Goal: Task Accomplishment & Management: Complete application form

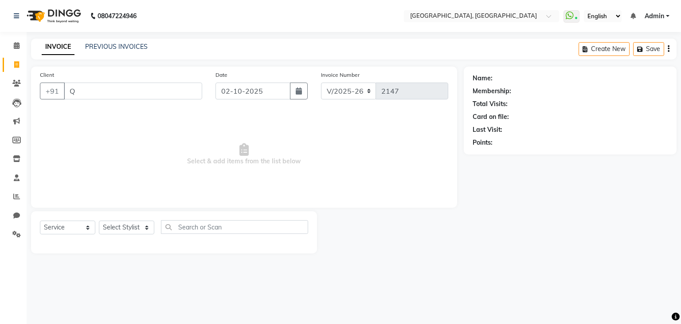
select select "6682"
select select "service"
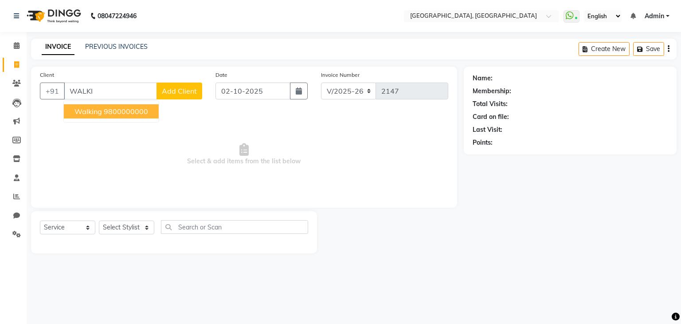
click at [122, 118] on button "walking 9800000000" at bounding box center [111, 111] width 95 height 14
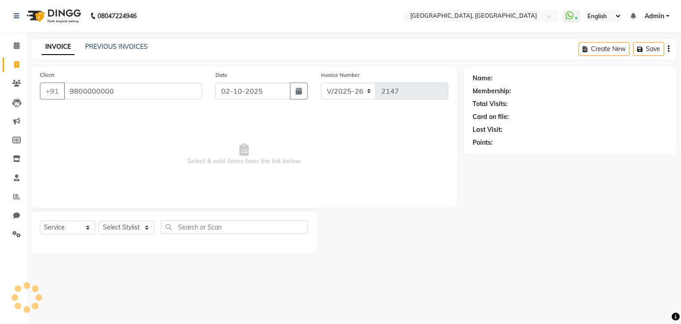
type input "9800000000"
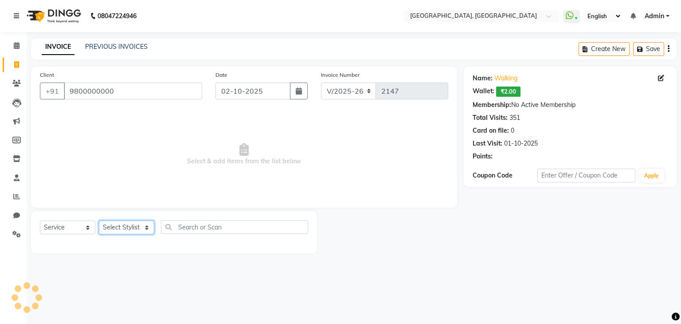
click at [114, 232] on select "Select Stylist Aarti paswan Ankit Arjun Athing Femita [PERSON_NAME] [PERSON_NAM…" at bounding box center [126, 227] width 55 height 14
select select "75784"
click at [99, 221] on select "Select Stylist Aarti paswan Ankit Arjun Athing Femita [PERSON_NAME] [PERSON_NAM…" at bounding box center [126, 227] width 55 height 14
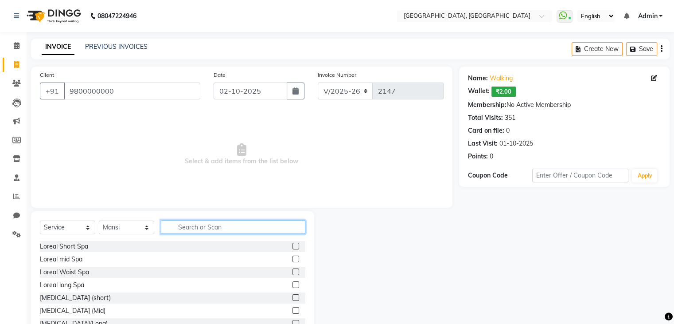
click at [201, 229] on input "text" at bounding box center [233, 227] width 145 height 14
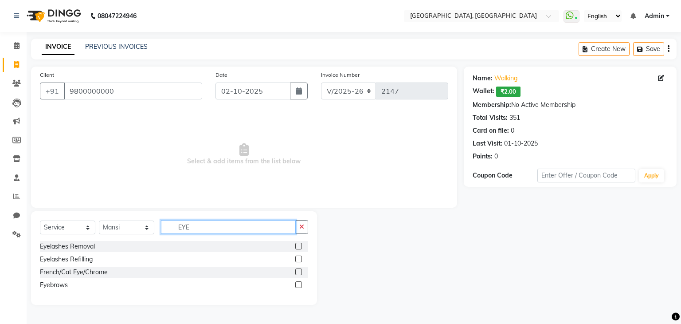
type input "EYE"
click at [297, 281] on label at bounding box center [298, 284] width 7 height 7
click at [297, 282] on input "checkbox" at bounding box center [298, 285] width 6 height 6
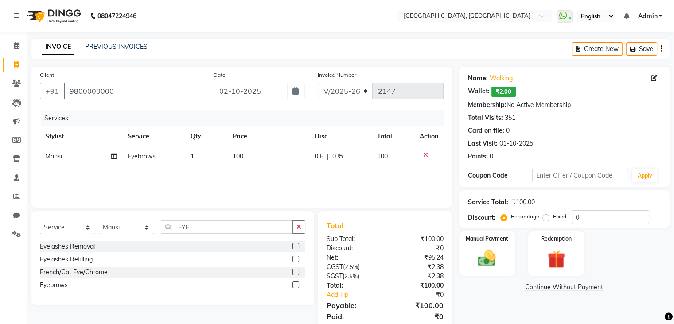
click at [297, 282] on label at bounding box center [296, 284] width 7 height 7
click at [297, 282] on input "checkbox" at bounding box center [296, 285] width 6 height 6
checkbox input "false"
click at [473, 257] on img at bounding box center [487, 258] width 30 height 21
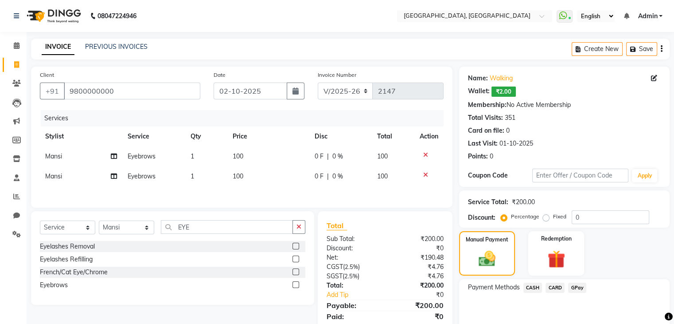
click at [571, 287] on span "GPay" at bounding box center [577, 287] width 18 height 10
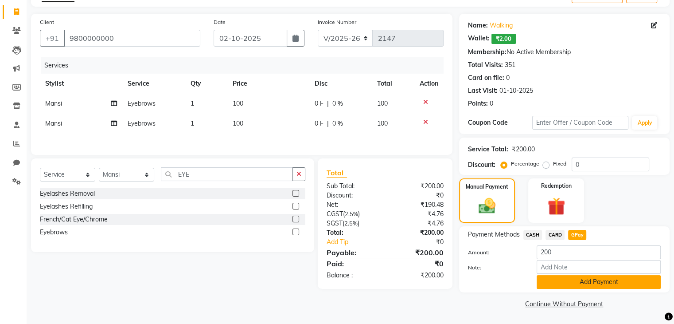
click at [579, 286] on button "Add Payment" at bounding box center [599, 282] width 124 height 14
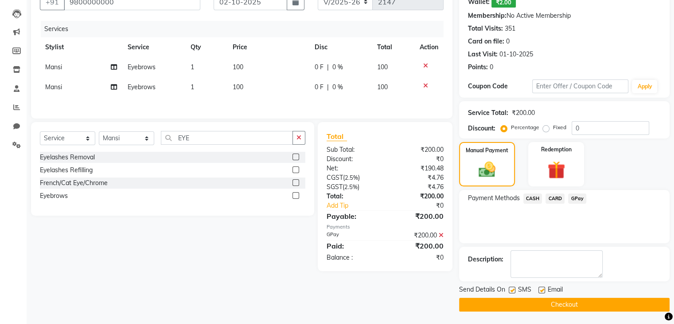
click at [574, 299] on button "Checkout" at bounding box center [564, 304] width 211 height 14
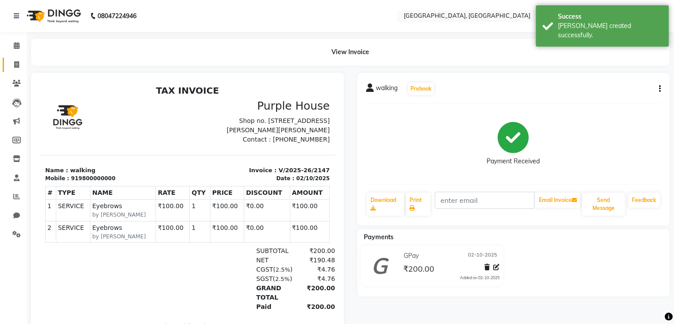
click at [5, 63] on link "Invoice" at bounding box center [13, 65] width 21 height 15
select select "6682"
select select "service"
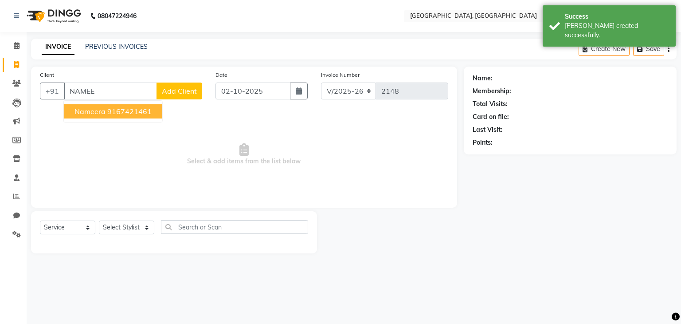
click at [96, 112] on span "Nameera" at bounding box center [89, 111] width 31 height 9
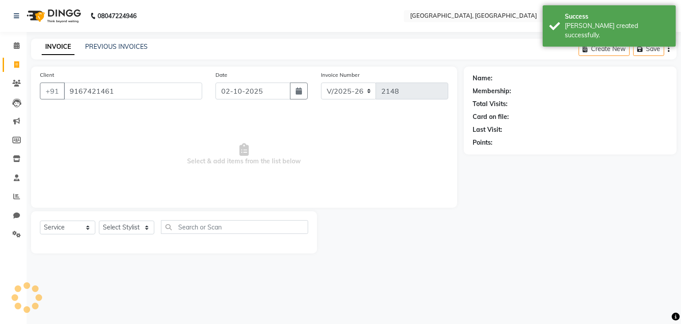
type input "9167421461"
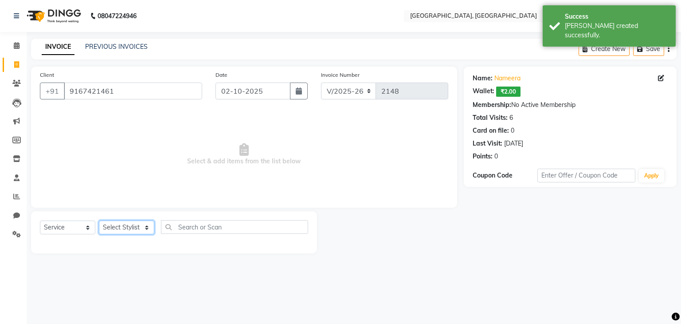
click at [120, 224] on select "Select Stylist Aarti paswan Ankit Arjun Athing Femita [PERSON_NAME] [PERSON_NAM…" at bounding box center [126, 227] width 55 height 14
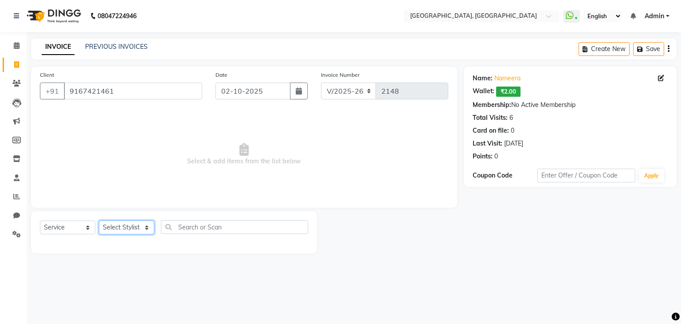
select select "52158"
click at [99, 221] on select "Select Stylist Aarti paswan Ankit Arjun Athing Femita [PERSON_NAME] [PERSON_NAM…" at bounding box center [126, 227] width 55 height 14
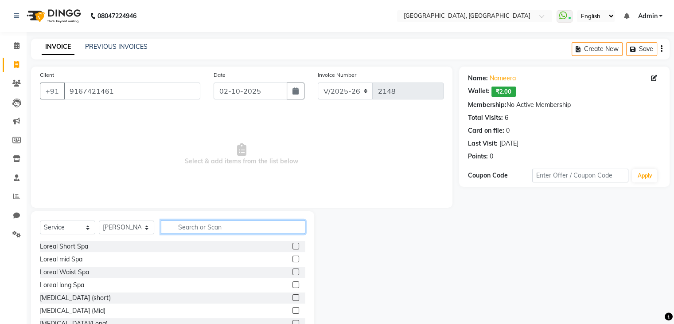
click at [215, 224] on input "text" at bounding box center [233, 227] width 145 height 14
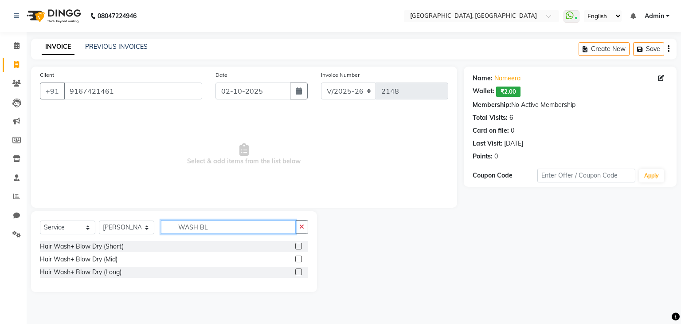
type input "WASH BL"
click at [298, 245] on label at bounding box center [298, 245] width 7 height 7
click at [298, 245] on input "checkbox" at bounding box center [298, 246] width 6 height 6
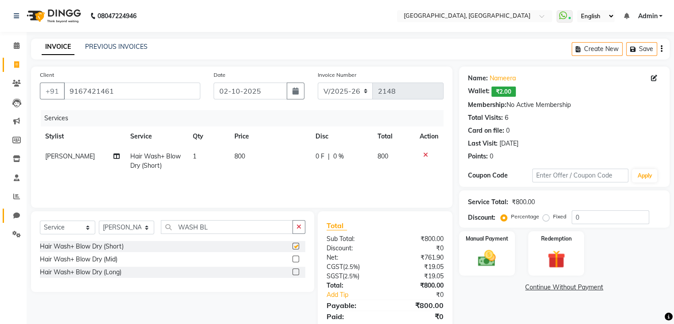
checkbox input "false"
click at [129, 232] on select "Select Stylist Aarti paswan Ankit Arjun Athing Femita [PERSON_NAME] [PERSON_NAM…" at bounding box center [126, 227] width 55 height 14
select select "52150"
click at [99, 221] on select "Select Stylist Aarti paswan Ankit Arjun Athing Femita [PERSON_NAME] [PERSON_NAM…" at bounding box center [126, 227] width 55 height 14
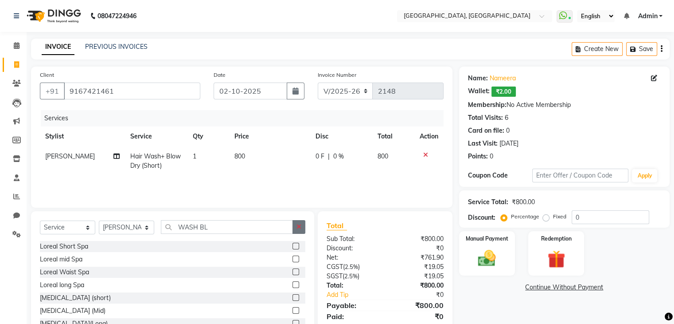
click at [301, 232] on button "button" at bounding box center [299, 227] width 13 height 14
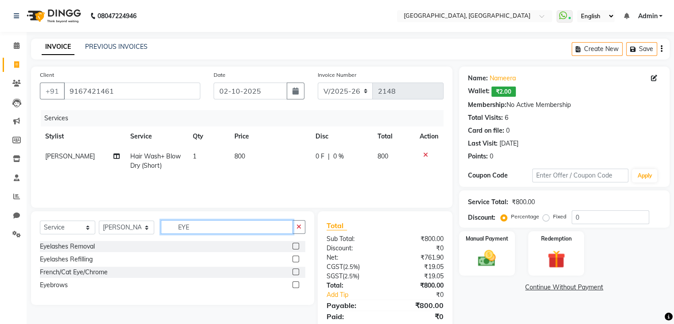
type input "EYE"
click at [299, 282] on label at bounding box center [296, 284] width 7 height 7
click at [298, 282] on input "checkbox" at bounding box center [296, 285] width 6 height 6
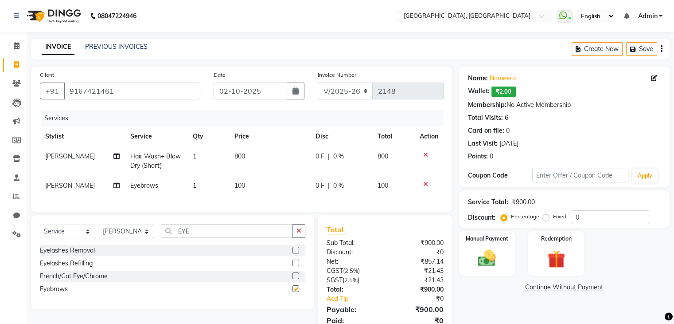
checkbox input "false"
click at [498, 252] on img at bounding box center [487, 258] width 30 height 21
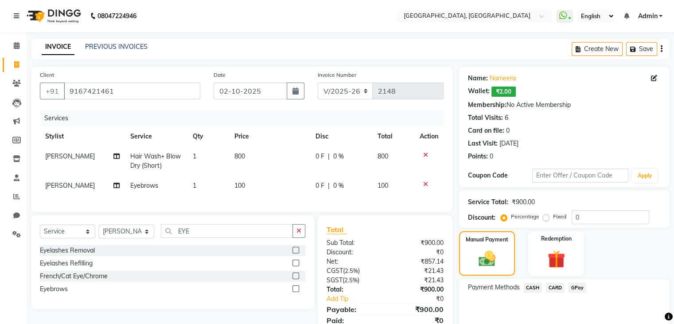
click at [572, 288] on span "GPay" at bounding box center [577, 287] width 18 height 10
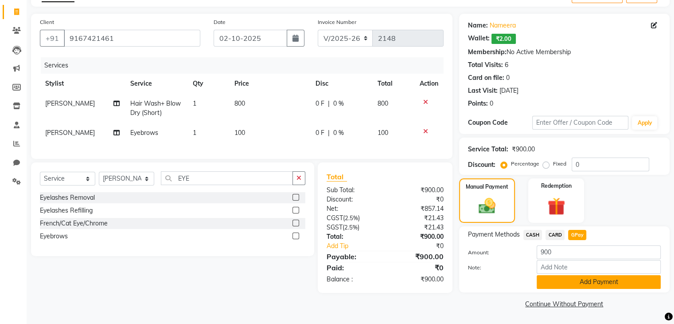
click at [564, 286] on button "Add Payment" at bounding box center [599, 282] width 124 height 14
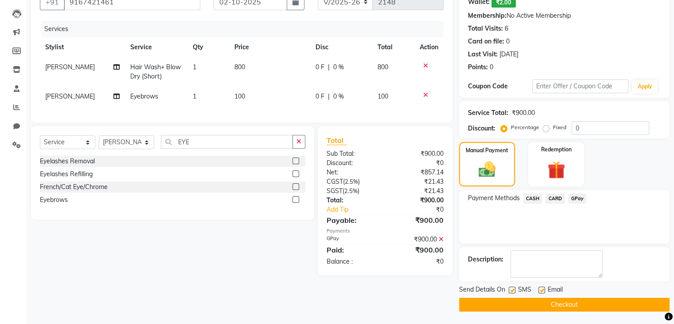
click at [512, 288] on label at bounding box center [512, 289] width 7 height 7
click at [512, 288] on input "checkbox" at bounding box center [512, 290] width 6 height 6
checkbox input "false"
click at [504, 297] on button "Checkout" at bounding box center [564, 304] width 211 height 14
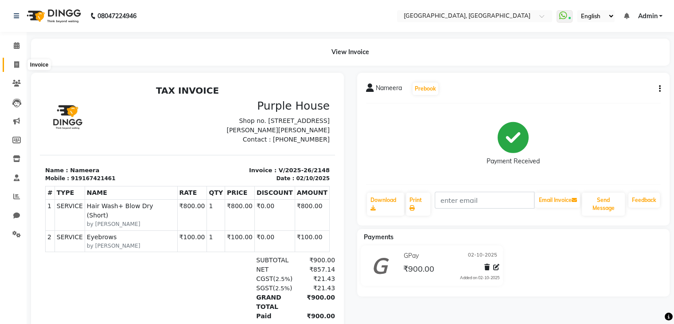
click at [9, 60] on span at bounding box center [17, 65] width 16 height 10
select select "service"
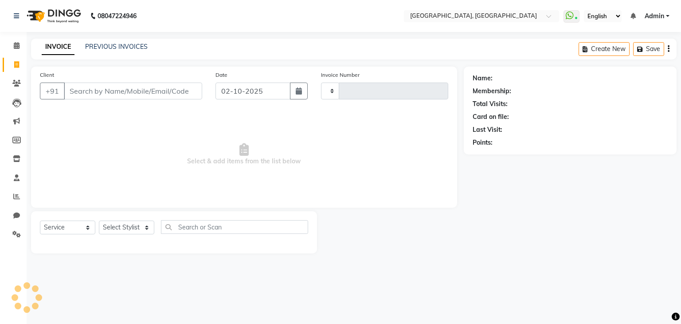
type input "2149"
select select "6682"
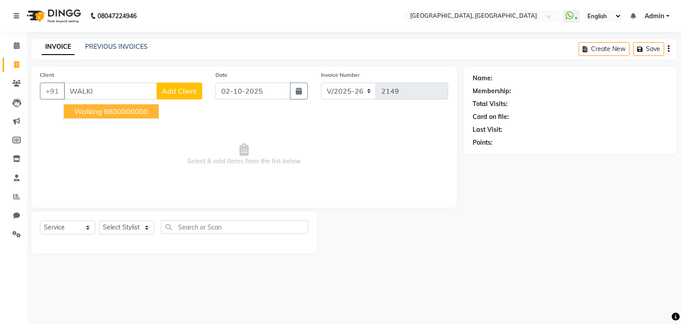
click at [110, 109] on ngb-highlight "9800000000" at bounding box center [126, 111] width 44 height 9
type input "9800000000"
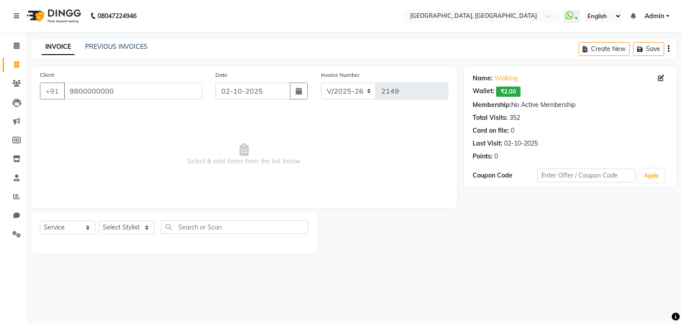
click at [104, 219] on div "Select Service Product Membership Package Voucher Prepaid Gift Card Select Styl…" at bounding box center [174, 232] width 286 height 42
click at [130, 227] on select "Select Stylist Aarti paswan Ankit Arjun Athing Femita [PERSON_NAME] [PERSON_NAM…" at bounding box center [126, 227] width 55 height 14
select select "52150"
click at [99, 221] on select "Select Stylist Aarti paswan Ankit Arjun Athing Femita [PERSON_NAME] [PERSON_NAM…" at bounding box center [126, 227] width 55 height 14
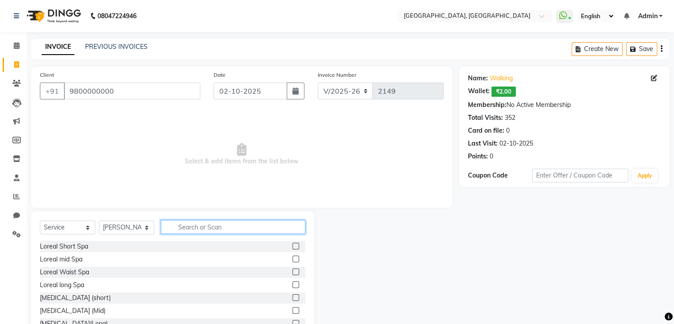
click at [205, 227] on input "text" at bounding box center [233, 227] width 145 height 14
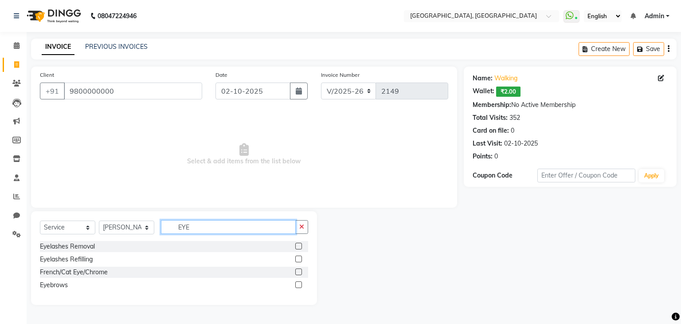
type input "EYE"
click at [299, 282] on label at bounding box center [298, 284] width 7 height 7
click at [299, 282] on input "checkbox" at bounding box center [298, 285] width 6 height 6
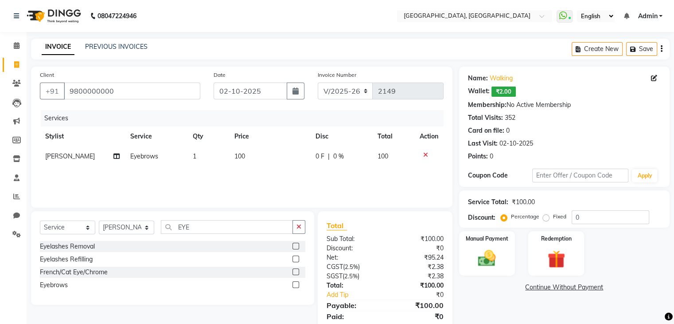
click at [298, 282] on label at bounding box center [296, 284] width 7 height 7
click at [298, 282] on input "checkbox" at bounding box center [296, 285] width 6 height 6
checkbox input "false"
click at [488, 256] on img at bounding box center [487, 258] width 30 height 21
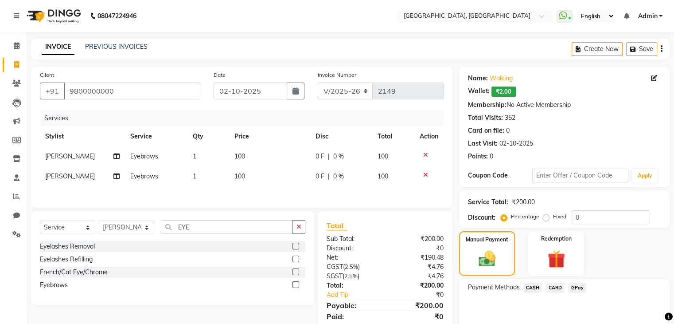
click at [574, 284] on span "GPay" at bounding box center [577, 287] width 18 height 10
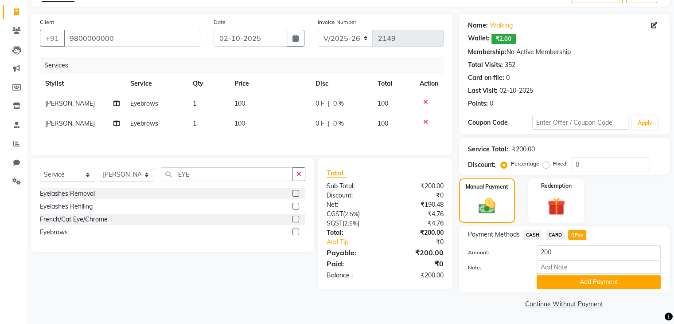
click at [574, 284] on button "Add Payment" at bounding box center [599, 282] width 124 height 14
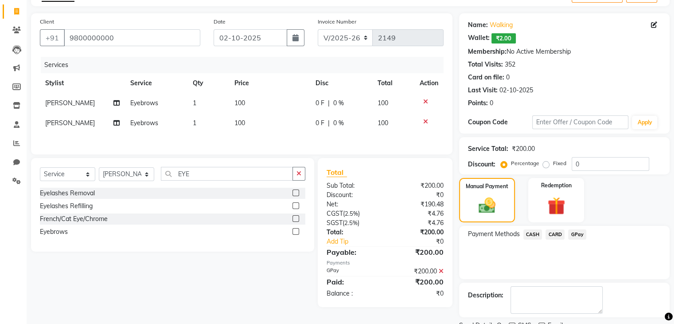
scroll to position [89, 0]
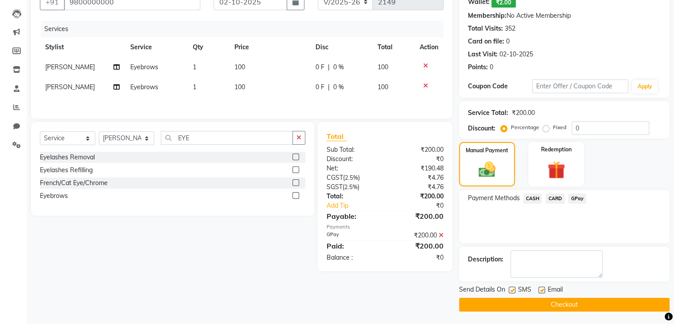
click at [568, 298] on button "Checkout" at bounding box center [564, 304] width 211 height 14
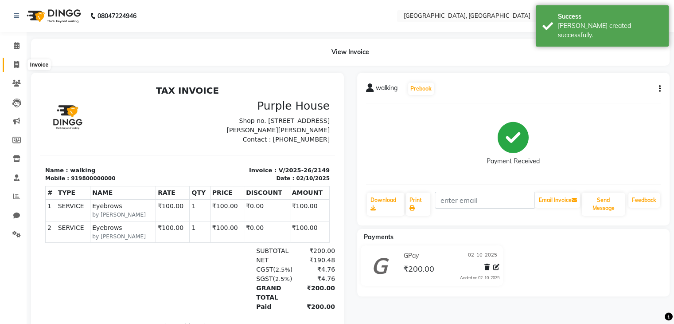
click at [16, 63] on icon at bounding box center [16, 64] width 5 height 7
select select "6682"
select select "service"
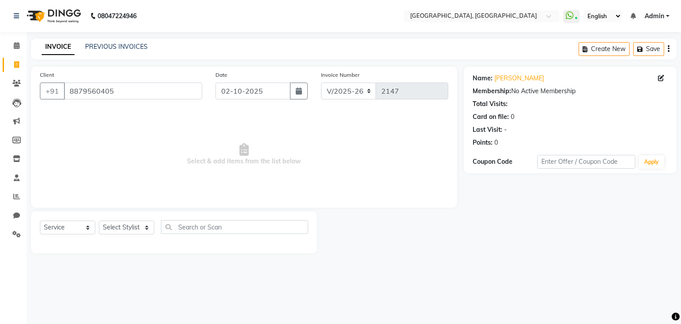
select select "6682"
select select "service"
click at [123, 233] on select "Select Stylist Aarti paswan Ankit Arjun Athing Femita [PERSON_NAME] [PERSON_NAM…" at bounding box center [126, 227] width 55 height 14
select select "68292"
click at [99, 221] on select "Select Stylist Aarti paswan Ankit Arjun Athing Femita [PERSON_NAME] [PERSON_NAM…" at bounding box center [126, 227] width 55 height 14
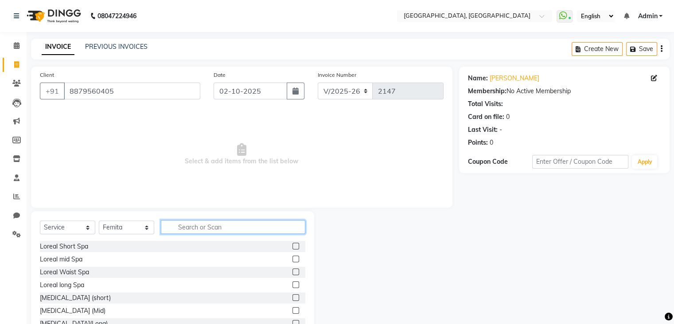
click at [205, 224] on input "text" at bounding box center [233, 227] width 145 height 14
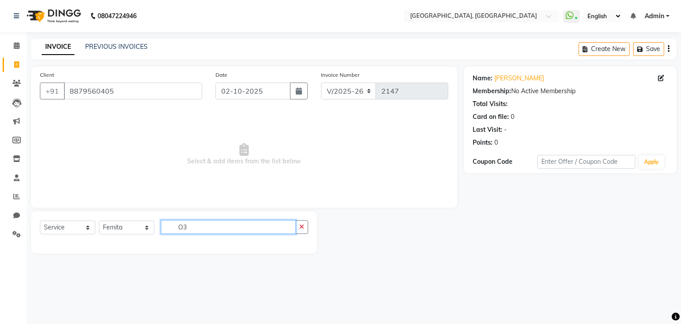
type input "O"
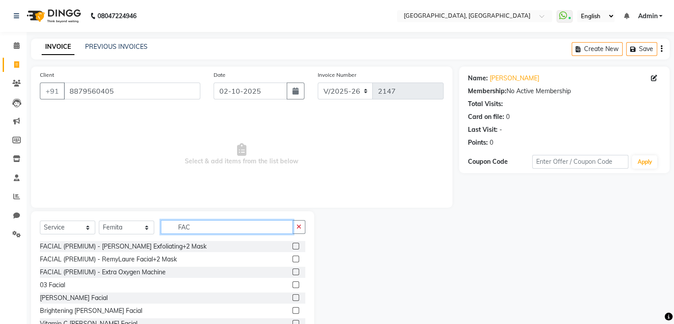
type input "FAC"
click at [293, 284] on label at bounding box center [296, 284] width 7 height 7
click at [293, 284] on input "checkbox" at bounding box center [296, 285] width 6 height 6
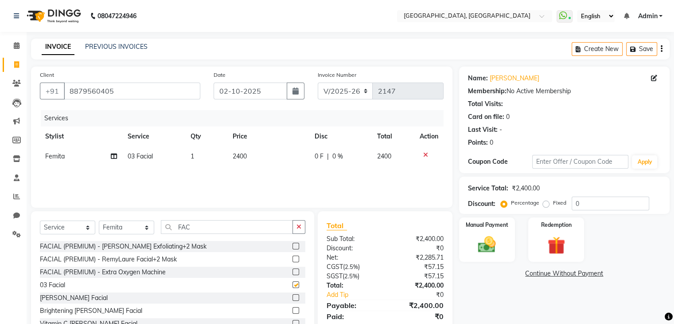
checkbox input "false"
click at [278, 159] on td "2400" at bounding box center [268, 156] width 82 height 20
select select "68292"
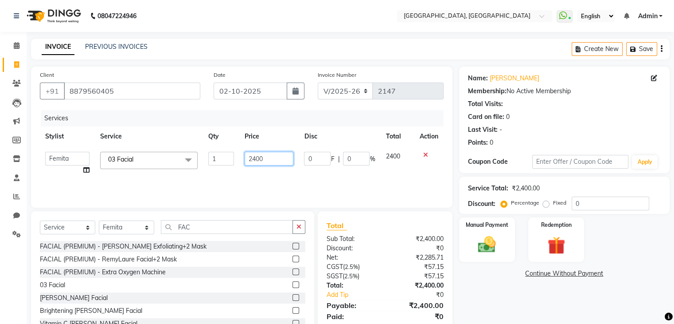
click at [254, 159] on input "2400" at bounding box center [269, 159] width 49 height 14
type input "2200"
click at [300, 224] on icon "button" at bounding box center [299, 226] width 5 height 6
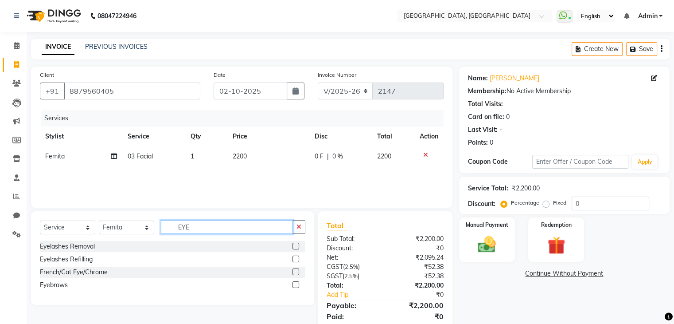
type input "EYE"
click at [299, 286] on label at bounding box center [296, 284] width 7 height 7
click at [298, 286] on input "checkbox" at bounding box center [296, 285] width 6 height 6
checkbox input "true"
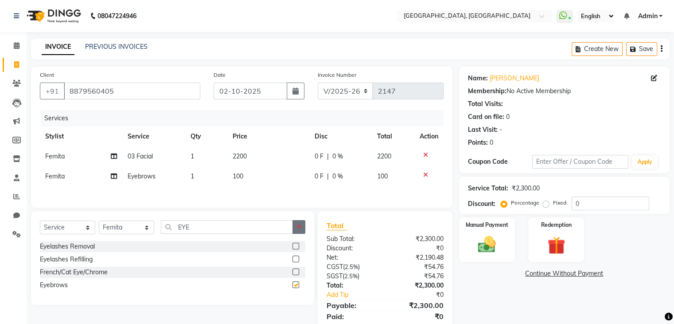
click at [303, 234] on button "button" at bounding box center [299, 227] width 13 height 14
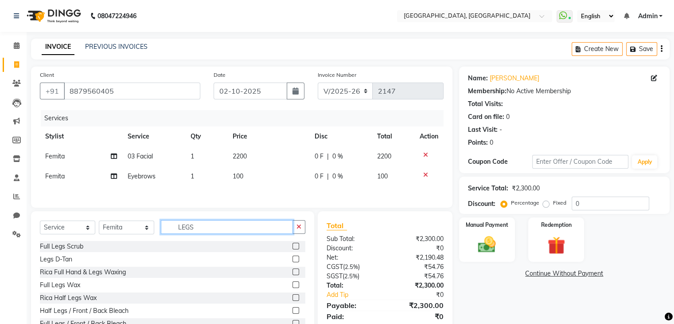
type input "LEGS"
click at [293, 286] on label at bounding box center [296, 284] width 7 height 7
click at [293, 286] on input "checkbox" at bounding box center [296, 285] width 6 height 6
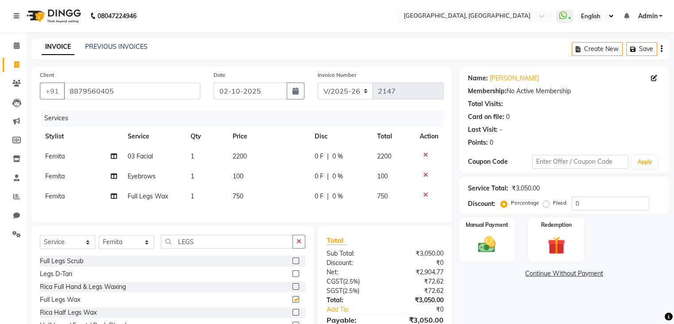
checkbox input "false"
click at [300, 244] on icon "button" at bounding box center [299, 241] width 5 height 6
type input "ARM"
click at [296, 248] on button "button" at bounding box center [299, 242] width 13 height 14
click at [293, 264] on label at bounding box center [296, 260] width 7 height 7
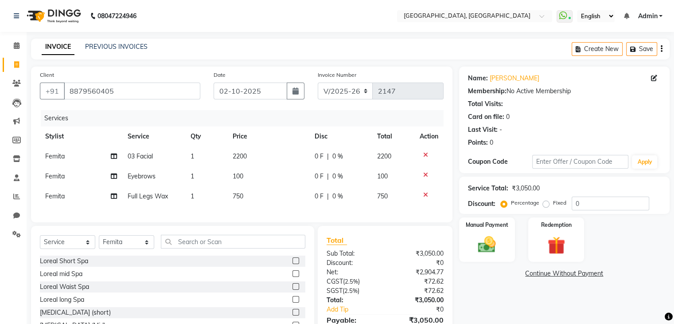
click at [293, 264] on input "checkbox" at bounding box center [296, 261] width 6 height 6
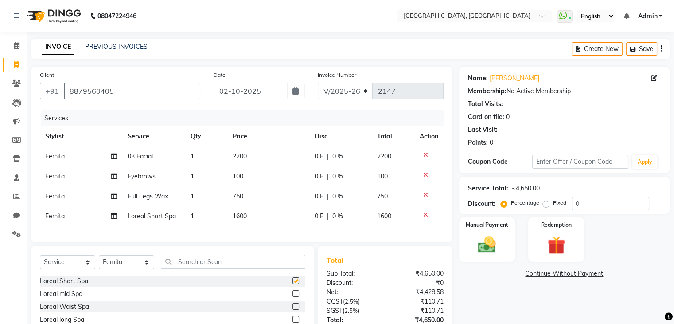
checkbox input "false"
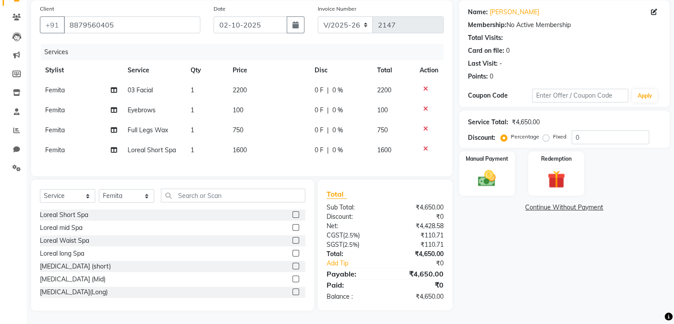
click at [424, 145] on icon at bounding box center [425, 148] width 5 height 6
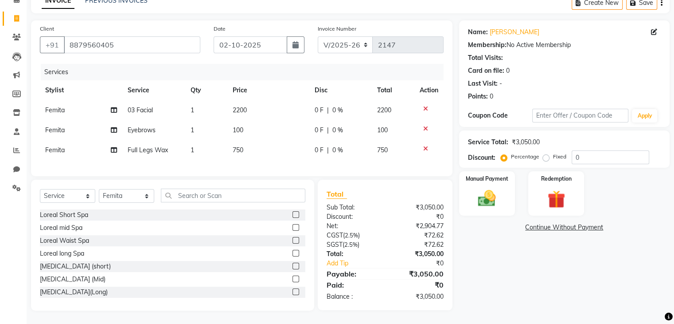
scroll to position [53, 0]
click at [278, 196] on input "text" at bounding box center [233, 195] width 145 height 14
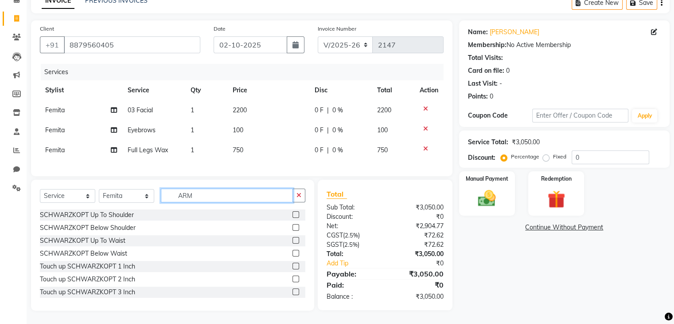
scroll to position [53, 0]
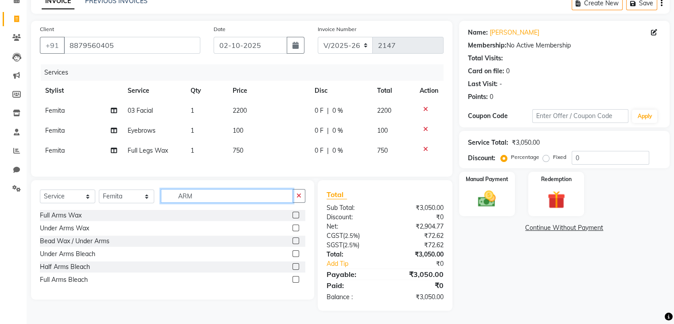
type input "ARM"
click at [296, 217] on label at bounding box center [296, 214] width 7 height 7
click at [296, 217] on input "checkbox" at bounding box center [296, 215] width 6 height 6
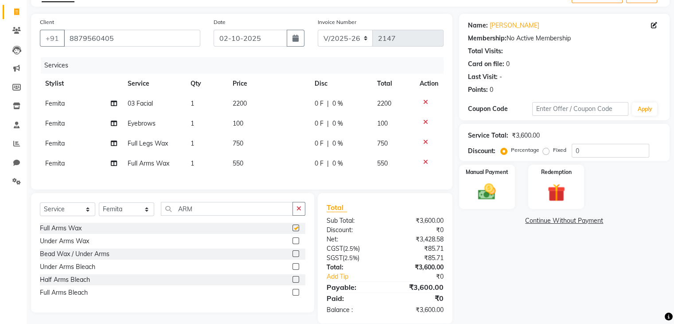
checkbox input "false"
click at [475, 189] on img at bounding box center [487, 191] width 30 height 21
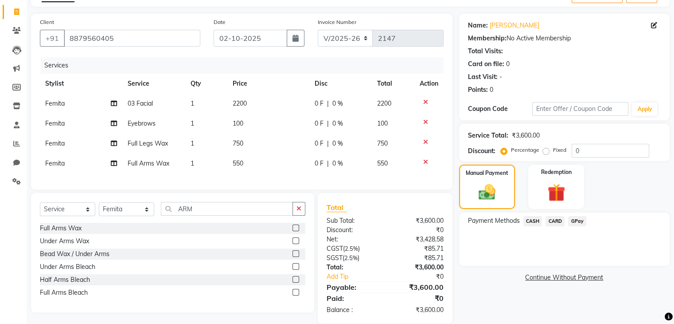
click at [573, 225] on span "GPay" at bounding box center [577, 221] width 18 height 10
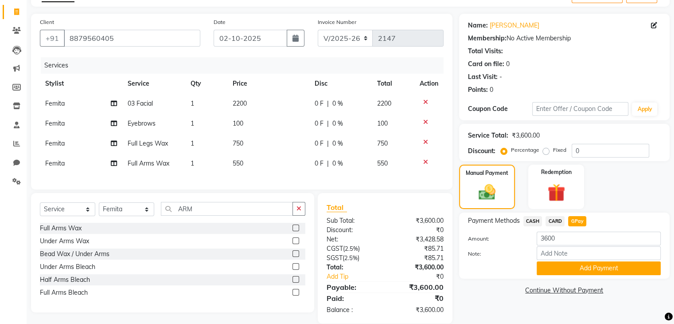
scroll to position [73, 0]
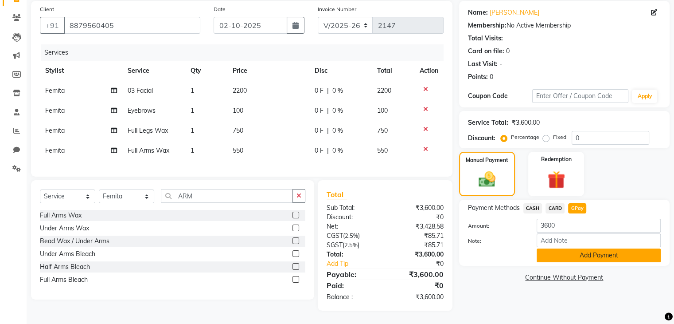
click at [571, 254] on button "Add Payment" at bounding box center [599, 255] width 124 height 14
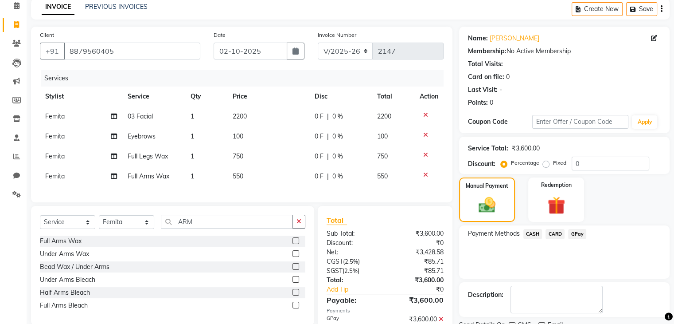
scroll to position [91, 0]
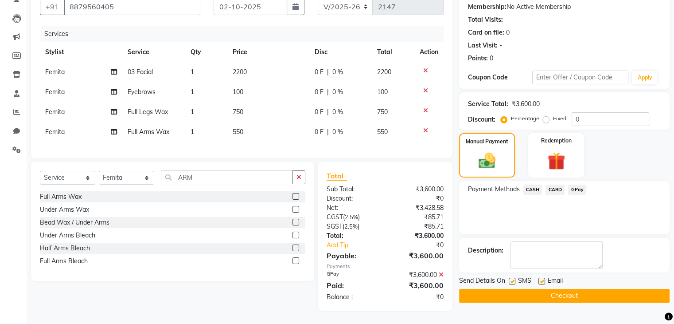
click at [542, 278] on div at bounding box center [542, 282] width 6 height 9
click at [539, 289] on button "Checkout" at bounding box center [564, 296] width 211 height 14
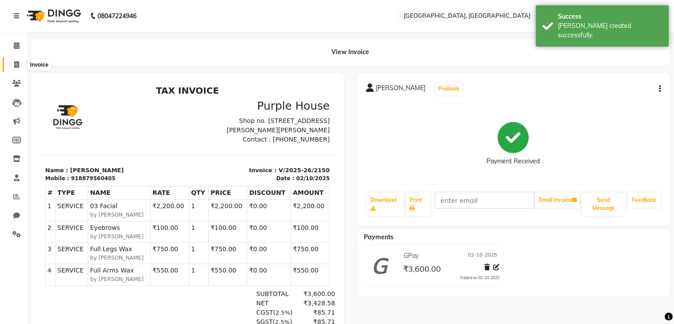
click at [17, 63] on icon at bounding box center [16, 64] width 5 height 7
select select "6682"
select select "service"
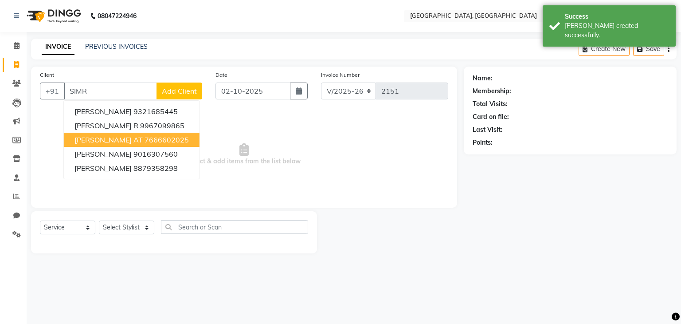
click at [82, 133] on button "[PERSON_NAME] AT 7666602025" at bounding box center [132, 140] width 136 height 14
type input "7666602025"
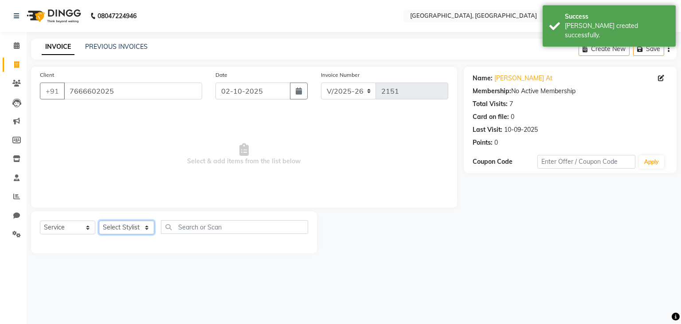
click at [126, 224] on select "Select Stylist Aarti paswan Ankit Arjun Athing Femita [PERSON_NAME] [PERSON_NAM…" at bounding box center [126, 227] width 55 height 14
select select "52151"
click at [99, 221] on select "Select Stylist Aarti paswan Ankit Arjun Athing Femita [PERSON_NAME] [PERSON_NAM…" at bounding box center [126, 227] width 55 height 14
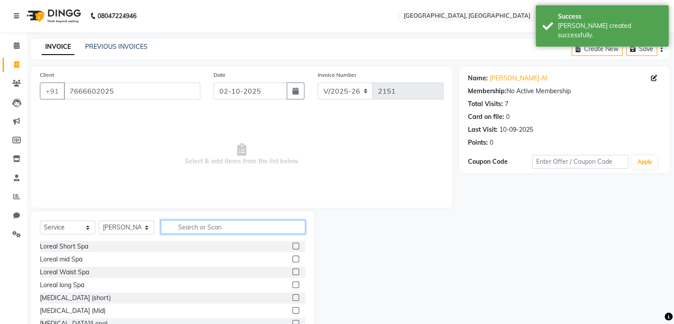
click at [181, 223] on input "text" at bounding box center [233, 227] width 145 height 14
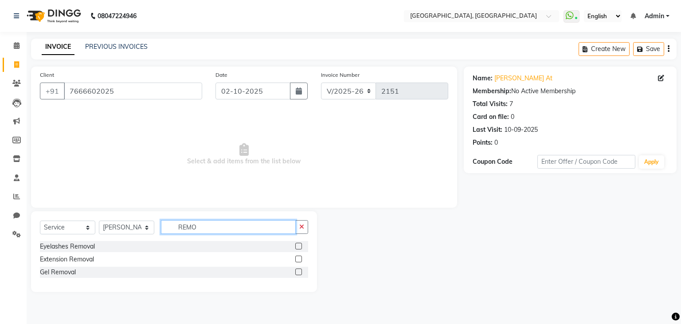
type input "REMO"
click at [299, 259] on label at bounding box center [298, 258] width 7 height 7
click at [299, 259] on input "checkbox" at bounding box center [298, 259] width 6 height 6
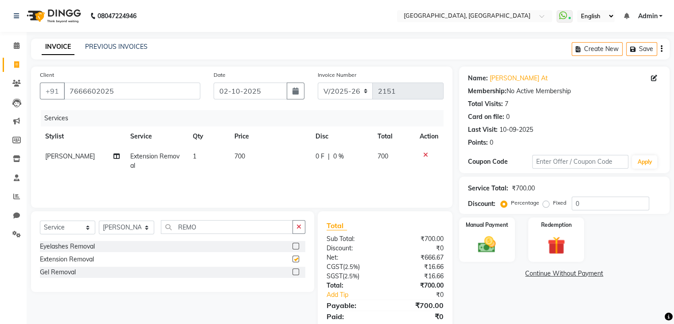
checkbox input "false"
click at [297, 274] on label at bounding box center [296, 271] width 7 height 7
click at [297, 274] on input "checkbox" at bounding box center [296, 272] width 6 height 6
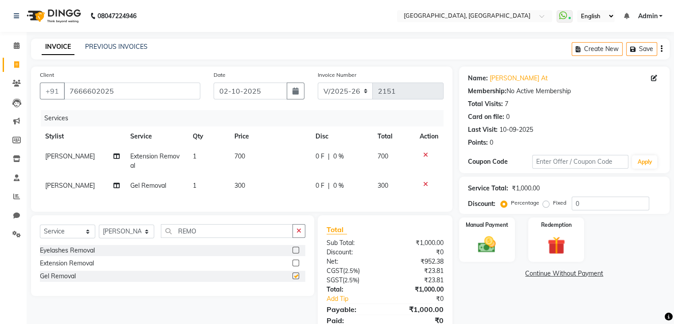
click at [310, 241] on div "Select Service Product Membership Package Voucher Prepaid Gift Card Select Styl…" at bounding box center [172, 255] width 283 height 81
checkbox input "false"
click at [153, 237] on select "Select Stylist Aarti paswan Ankit Arjun Athing Femita [PERSON_NAME] [PERSON_NAM…" at bounding box center [126, 231] width 55 height 14
select select "56705"
click at [99, 232] on select "Select Stylist Aarti paswan Ankit Arjun Athing Femita [PERSON_NAME] [PERSON_NAM…" at bounding box center [126, 231] width 55 height 14
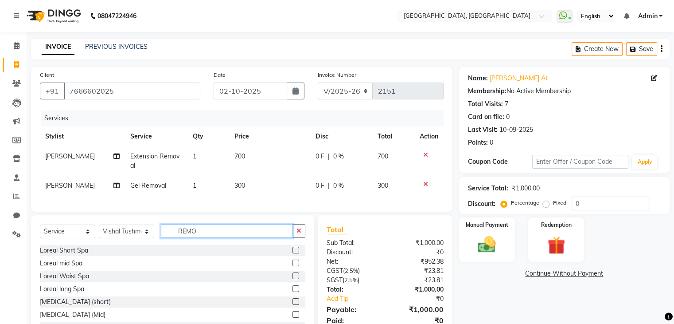
click at [214, 238] on input "REMO" at bounding box center [227, 231] width 132 height 14
click at [310, 238] on div "Select Service Product Membership Package Voucher Prepaid Gift Card Select Styl…" at bounding box center [172, 280] width 283 height 131
click at [298, 233] on button "button" at bounding box center [299, 231] width 13 height 14
type input "O"
type input "PED"
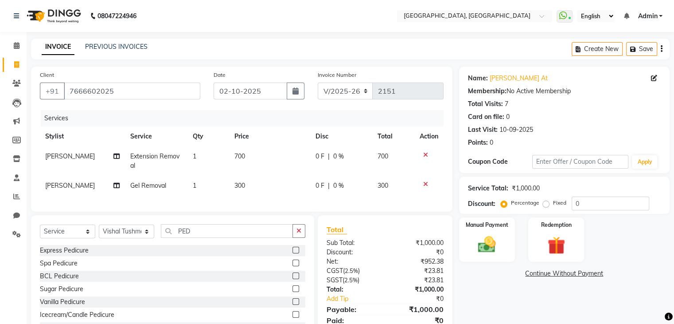
click at [293, 253] on label at bounding box center [296, 249] width 7 height 7
click at [293, 253] on input "checkbox" at bounding box center [296, 250] width 6 height 6
checkbox input "true"
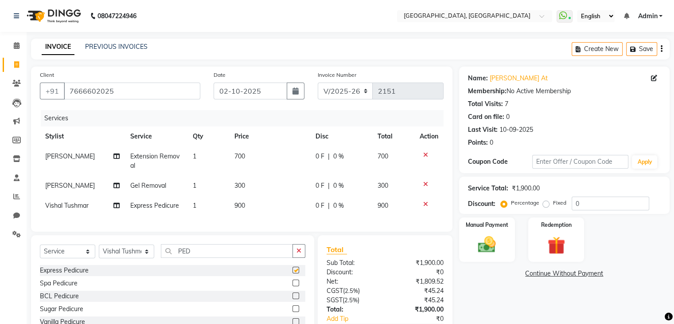
click at [274, 215] on td "900" at bounding box center [269, 206] width 81 height 20
select select "56705"
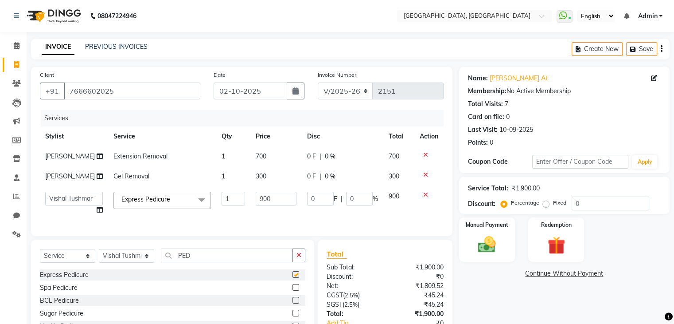
click at [276, 202] on input "900" at bounding box center [276, 199] width 41 height 14
checkbox input "false"
type input "9"
type input "800"
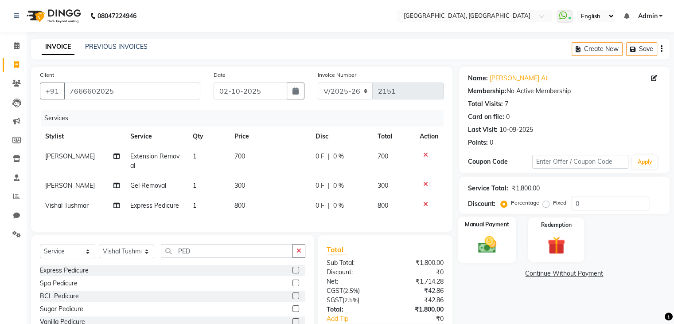
click at [493, 247] on img at bounding box center [487, 244] width 30 height 21
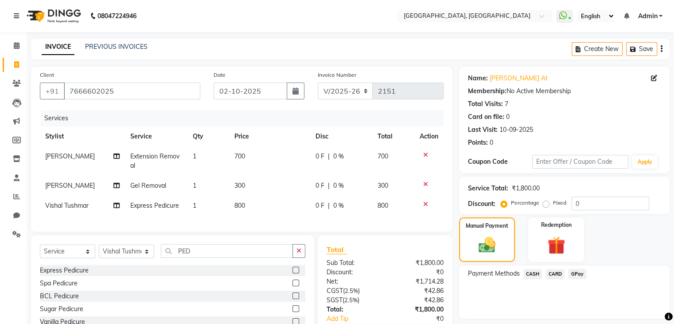
click at [575, 270] on span "GPay" at bounding box center [577, 274] width 18 height 10
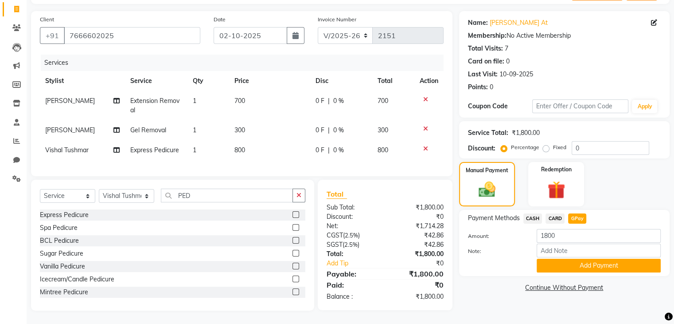
click at [530, 213] on span "CASH" at bounding box center [533, 218] width 19 height 10
click at [559, 259] on button "Add Payment" at bounding box center [599, 265] width 124 height 14
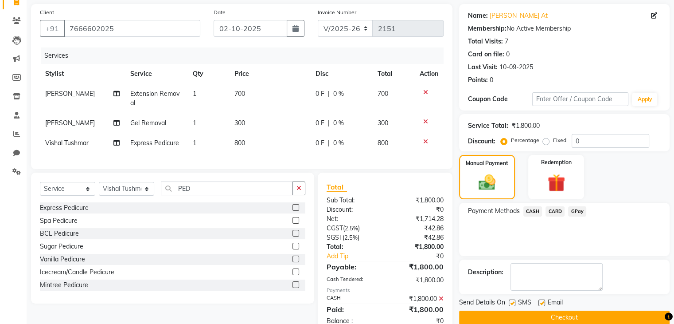
scroll to position [94, 0]
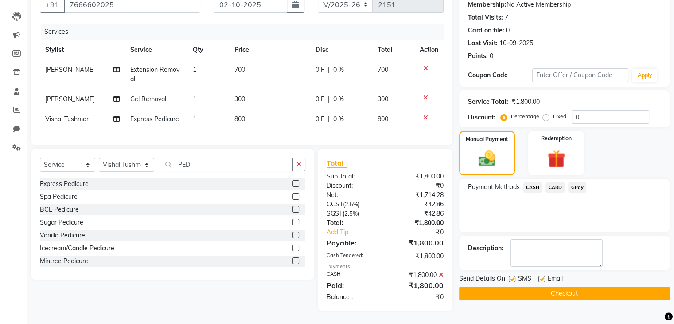
click at [516, 286] on button "Checkout" at bounding box center [564, 293] width 211 height 14
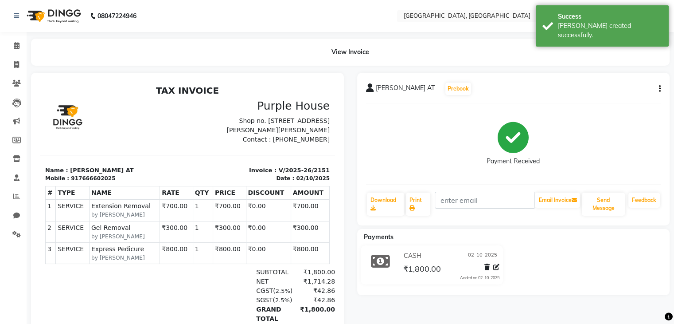
click at [12, 55] on li "Invoice" at bounding box center [13, 64] width 27 height 19
click at [13, 59] on link "Invoice" at bounding box center [13, 65] width 21 height 15
select select "6682"
select select "service"
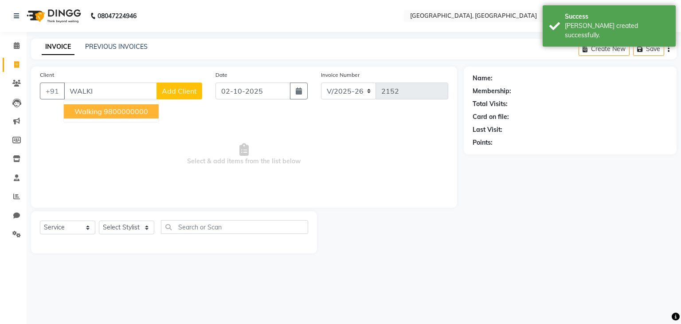
click at [116, 107] on ngb-highlight "9800000000" at bounding box center [126, 111] width 44 height 9
type input "9800000000"
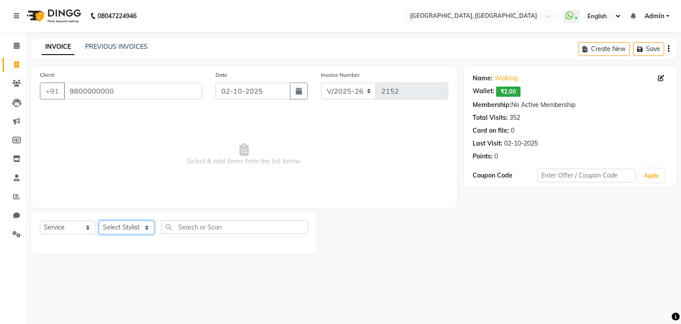
click at [120, 230] on select "Select Stylist Aarti paswan Ankit Arjun Athing Femita [PERSON_NAME] [PERSON_NAM…" at bounding box center [126, 227] width 55 height 14
select select "52158"
click at [99, 221] on select "Select Stylist Aarti paswan Ankit Arjun Athing Femita [PERSON_NAME] [PERSON_NAM…" at bounding box center [126, 227] width 55 height 14
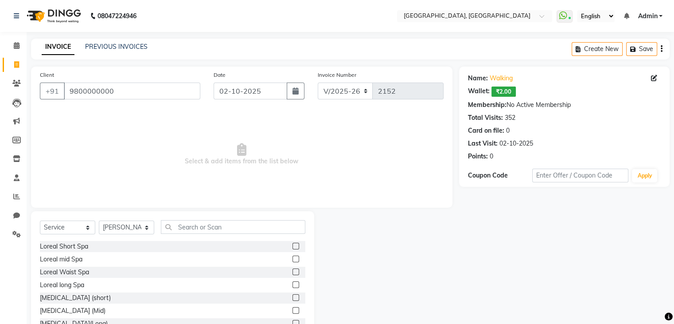
drag, startPoint x: 192, startPoint y: 235, endPoint x: 195, endPoint y: 220, distance: 15.7
click at [195, 220] on div "Select Service Product Membership Package Voucher Prepaid Gift Card Select Styl…" at bounding box center [173, 230] width 266 height 21
click at [195, 220] on input "text" at bounding box center [233, 227] width 145 height 14
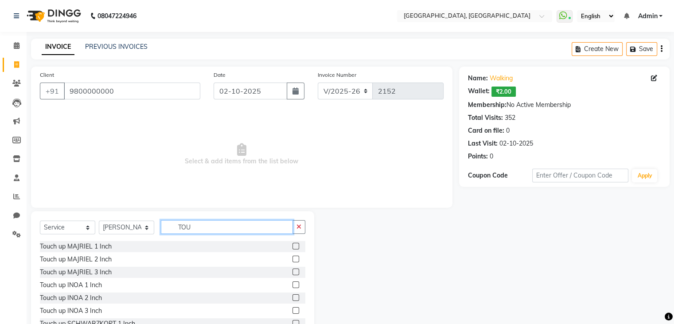
type input "TOU"
click at [281, 250] on div "Touch up MAJRIEL 1 Inch" at bounding box center [173, 246] width 266 height 11
click at [293, 248] on label at bounding box center [296, 245] width 7 height 7
click at [293, 248] on input "checkbox" at bounding box center [296, 246] width 6 height 6
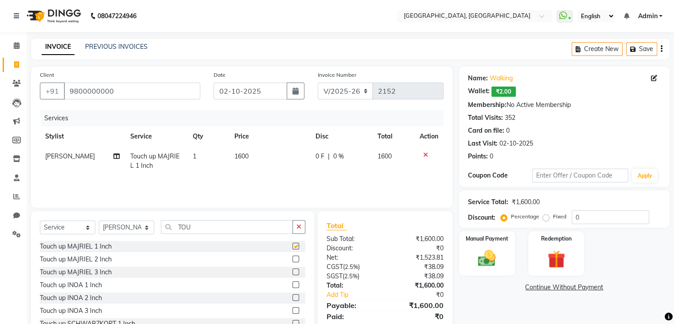
click at [282, 163] on td "1600" at bounding box center [269, 160] width 81 height 29
checkbox input "false"
select select "52158"
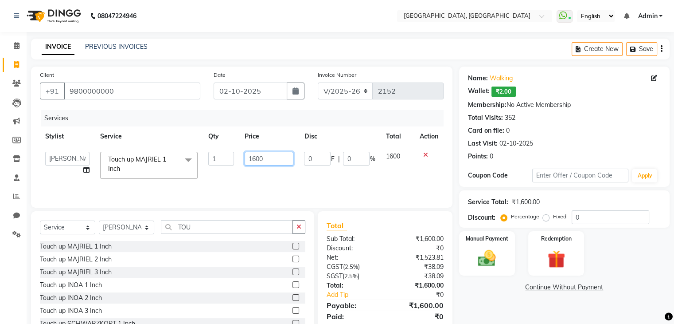
click at [280, 155] on input "1600" at bounding box center [269, 159] width 49 height 14
type input "1"
type input "900"
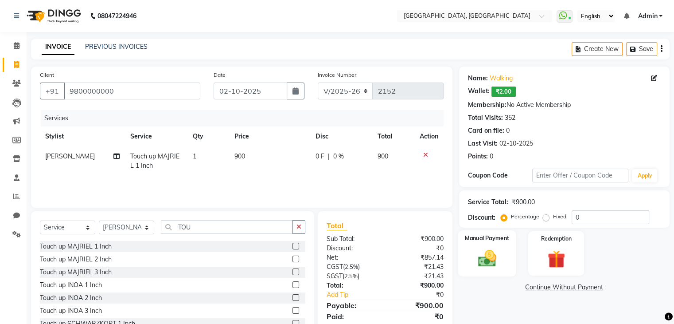
click at [495, 243] on div "Manual Payment" at bounding box center [487, 253] width 58 height 46
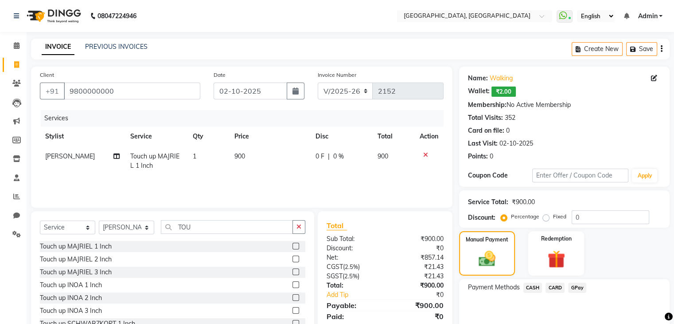
click at [578, 286] on span "GPay" at bounding box center [577, 287] width 18 height 10
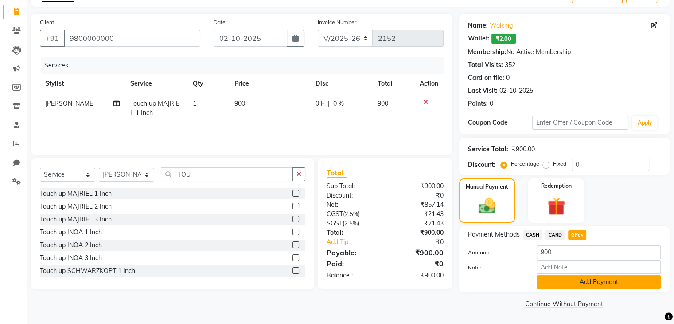
click at [588, 285] on button "Add Payment" at bounding box center [599, 282] width 124 height 14
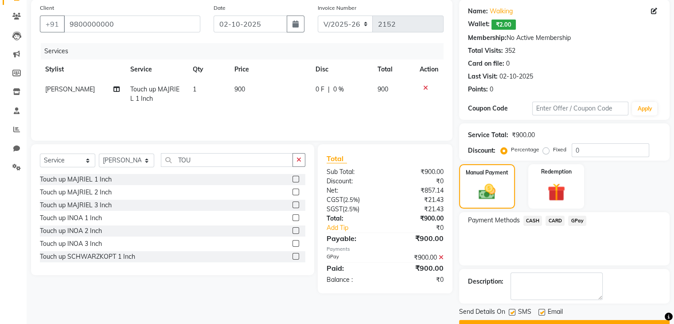
scroll to position [89, 0]
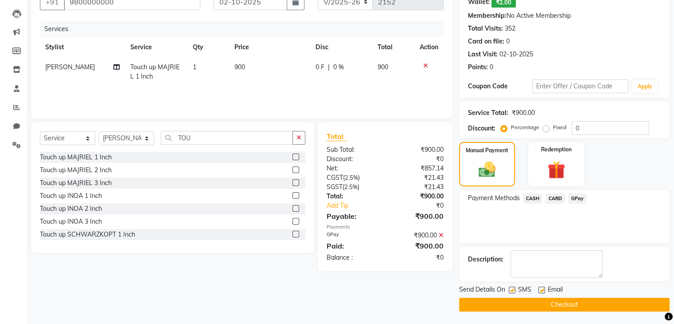
click at [570, 305] on button "Checkout" at bounding box center [564, 304] width 211 height 14
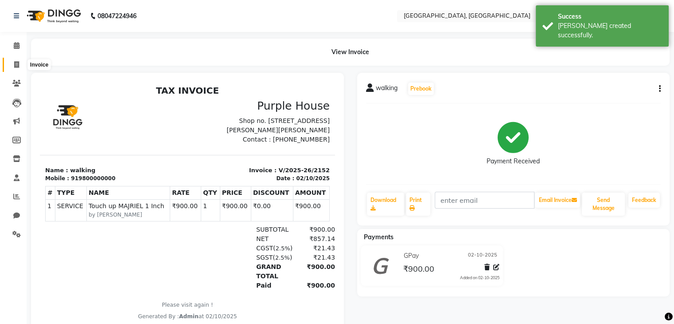
click at [12, 63] on span at bounding box center [17, 65] width 16 height 10
select select "service"
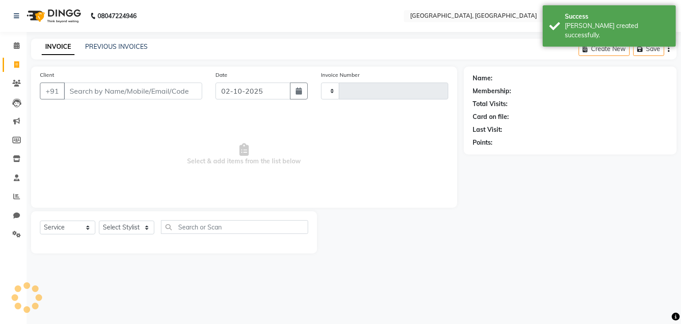
type input "2153"
select select "6682"
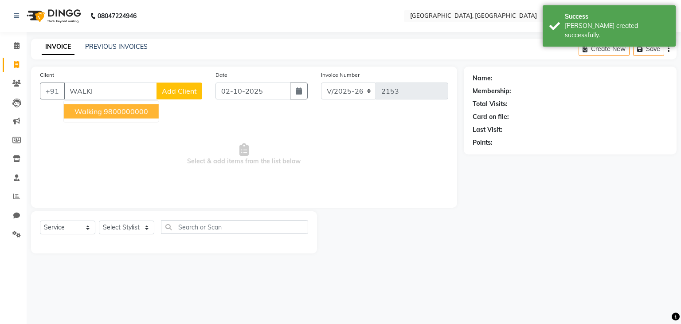
click at [94, 112] on span "walking" at bounding box center [87, 111] width 27 height 9
type input "9800000000"
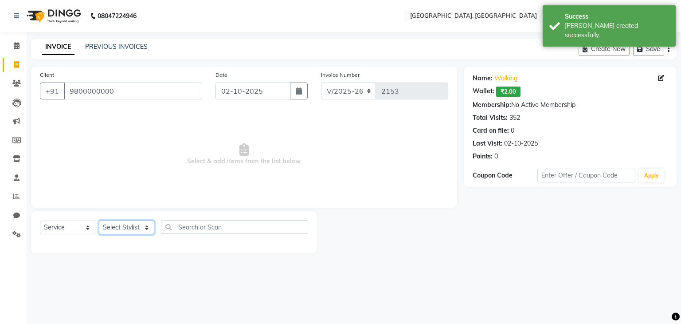
drag, startPoint x: 123, startPoint y: 225, endPoint x: 127, endPoint y: 212, distance: 13.5
click at [127, 212] on div "Select Service Product Membership Package Voucher Prepaid Gift Card Select Styl…" at bounding box center [174, 232] width 286 height 42
select select "67961"
click at [99, 221] on select "Select Stylist Aarti paswan Ankit Arjun Athing Femita [PERSON_NAME] [PERSON_NAM…" at bounding box center [126, 227] width 55 height 14
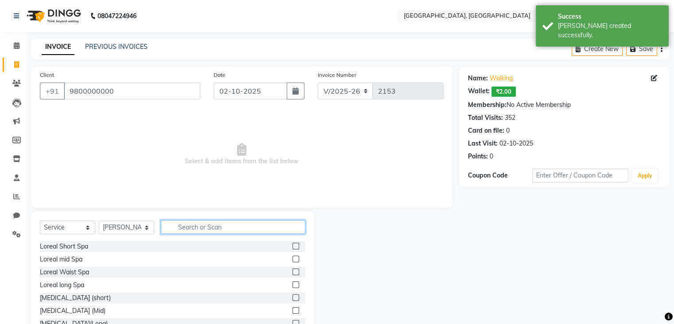
click at [180, 233] on input "text" at bounding box center [233, 227] width 145 height 14
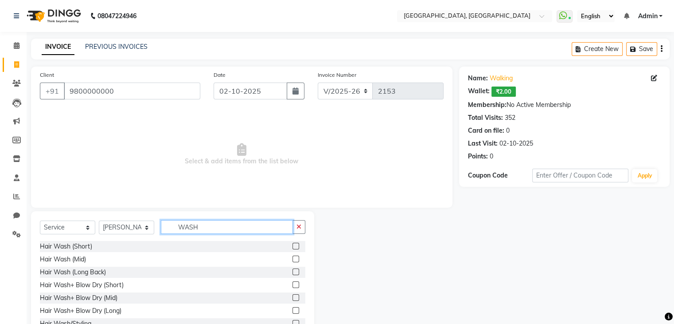
type input "WASH"
click at [293, 244] on label at bounding box center [296, 245] width 7 height 7
click at [293, 244] on input "checkbox" at bounding box center [296, 246] width 6 height 6
checkbox input "true"
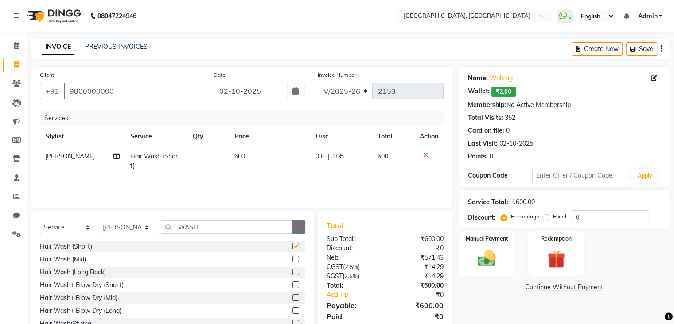
click at [303, 225] on button "button" at bounding box center [299, 227] width 13 height 14
click at [147, 231] on select "Select Stylist Aarti paswan Ankit Arjun Athing Femita [PERSON_NAME] [PERSON_NAM…" at bounding box center [126, 227] width 55 height 14
select select "75784"
click at [99, 221] on select "Select Stylist Aarti paswan Ankit Arjun Athing Femita [PERSON_NAME] [PERSON_NAM…" at bounding box center [126, 227] width 55 height 14
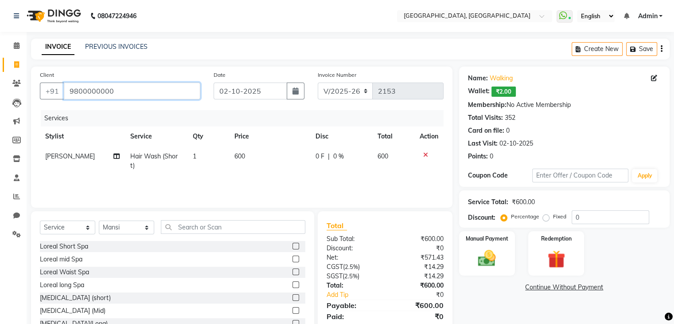
click at [131, 88] on input "9800000000" at bounding box center [132, 90] width 137 height 17
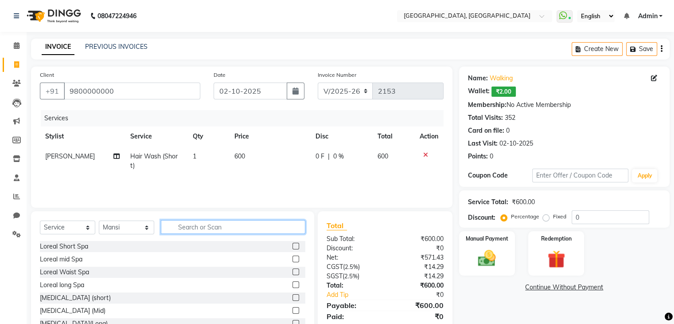
click at [208, 230] on input "text" at bounding box center [233, 227] width 145 height 14
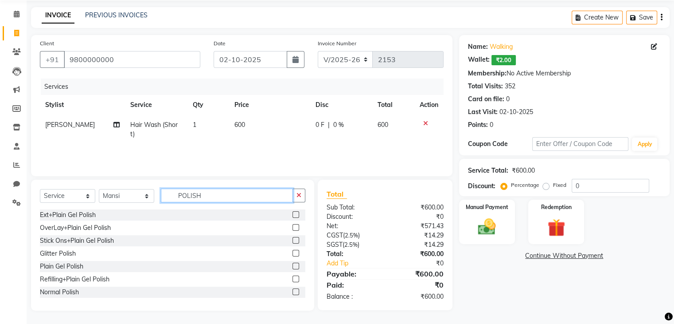
type input "POLISH"
click at [293, 291] on label at bounding box center [296, 291] width 7 height 7
click at [293, 291] on input "checkbox" at bounding box center [296, 292] width 6 height 6
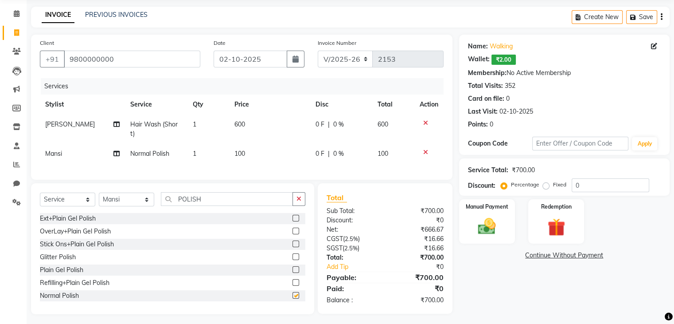
checkbox input "false"
click at [497, 242] on div "Manual Payment" at bounding box center [487, 221] width 58 height 46
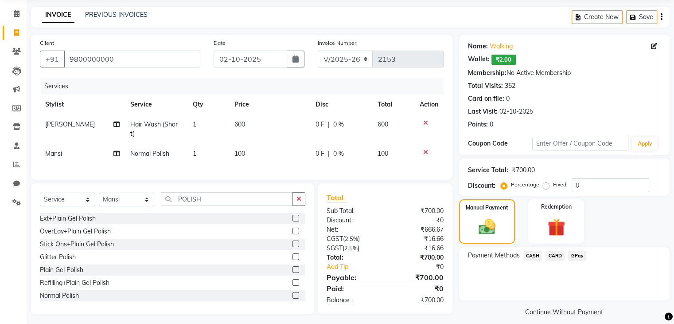
click at [527, 252] on span "CASH" at bounding box center [533, 255] width 19 height 10
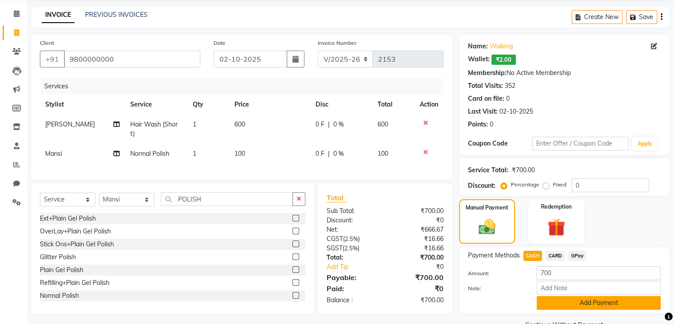
click at [569, 305] on button "Add Payment" at bounding box center [599, 303] width 124 height 14
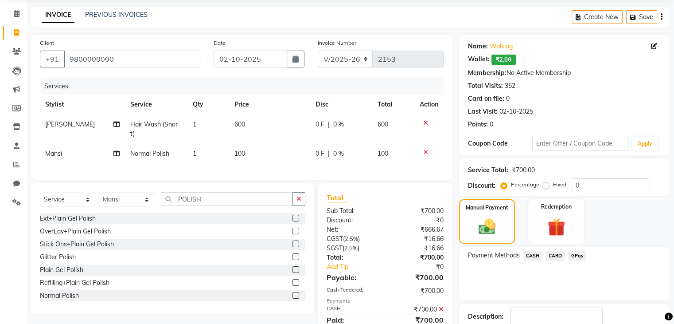
scroll to position [89, 0]
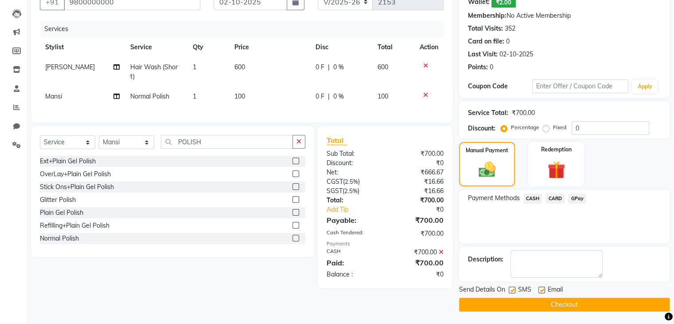
click at [517, 303] on button "Checkout" at bounding box center [564, 304] width 211 height 14
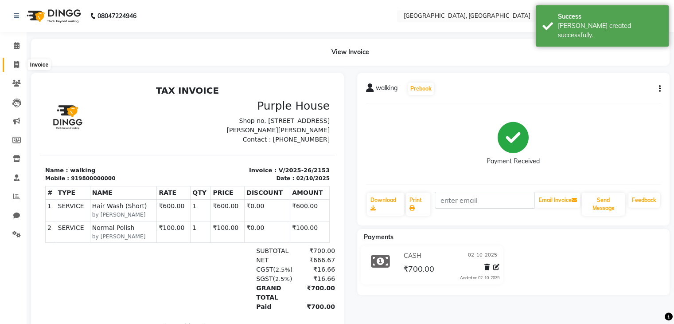
click at [15, 60] on span at bounding box center [17, 65] width 16 height 10
select select "service"
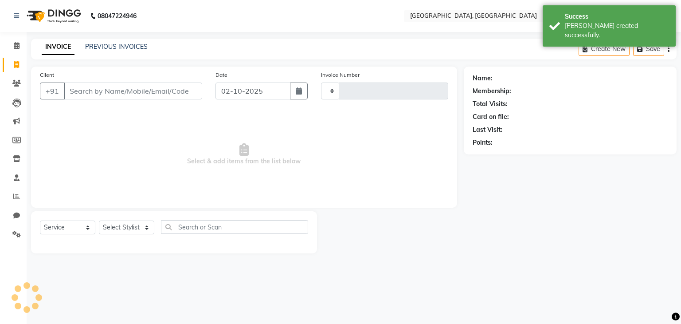
type input "2154"
select select "6682"
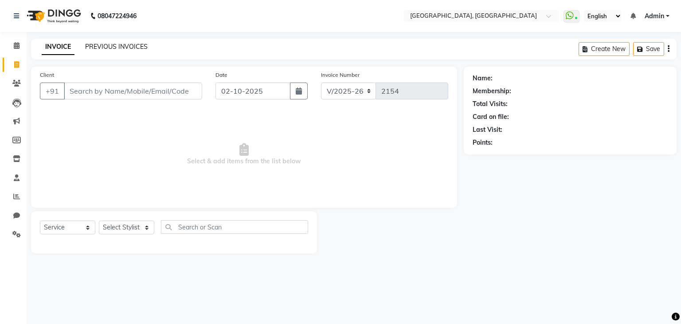
click at [112, 43] on link "PREVIOUS INVOICES" at bounding box center [116, 47] width 63 height 8
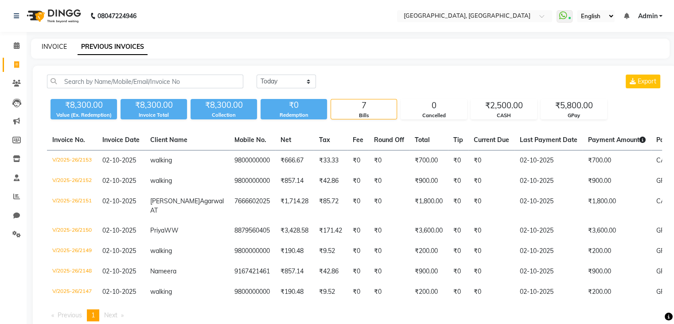
click at [43, 47] on link "INVOICE" at bounding box center [54, 47] width 25 height 8
select select "service"
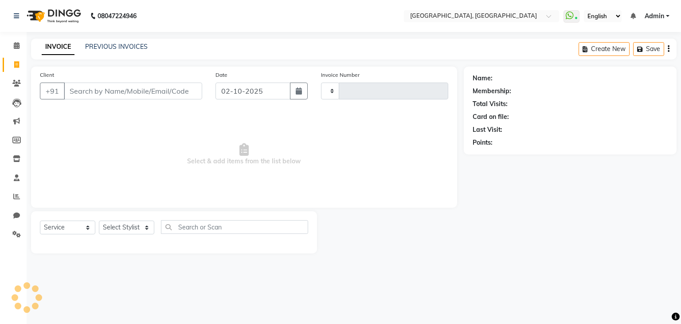
type input "2154"
select select "6682"
type input "A"
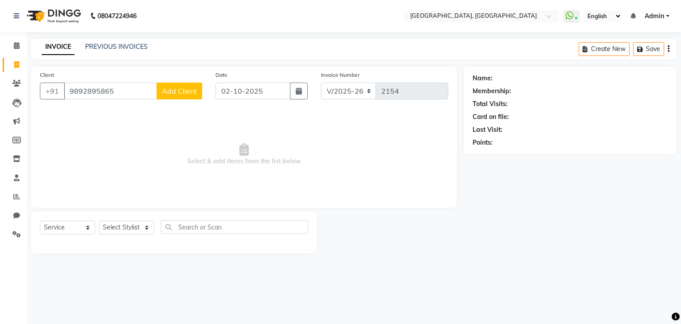
type input "9892895865"
click at [193, 98] on button "Add Client" at bounding box center [179, 90] width 46 height 17
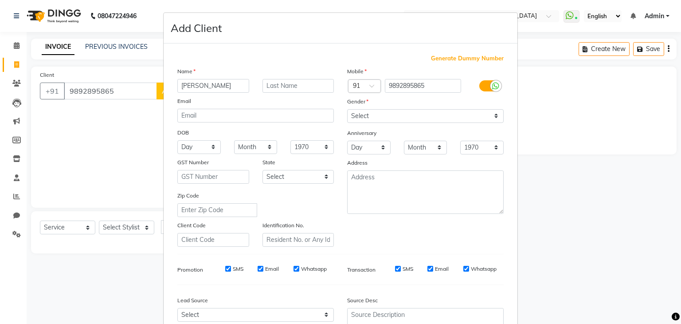
type input "[PERSON_NAME]"
click at [291, 83] on input "text" at bounding box center [298, 86] width 72 height 14
type input "WW"
click at [408, 114] on select "Select [DEMOGRAPHIC_DATA] [DEMOGRAPHIC_DATA] Other Prefer Not To Say" at bounding box center [425, 116] width 156 height 14
select select "[DEMOGRAPHIC_DATA]"
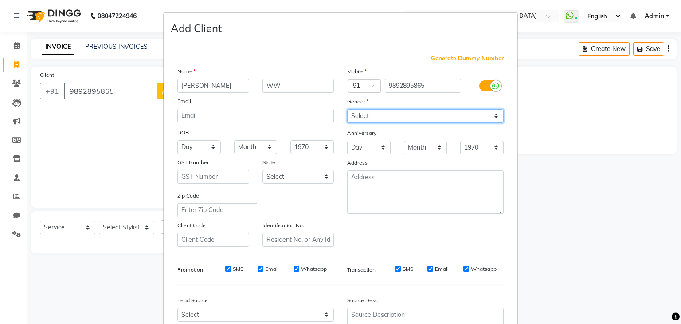
click at [347, 109] on select "Select [DEMOGRAPHIC_DATA] [DEMOGRAPHIC_DATA] Other Prefer Not To Say" at bounding box center [425, 116] width 156 height 14
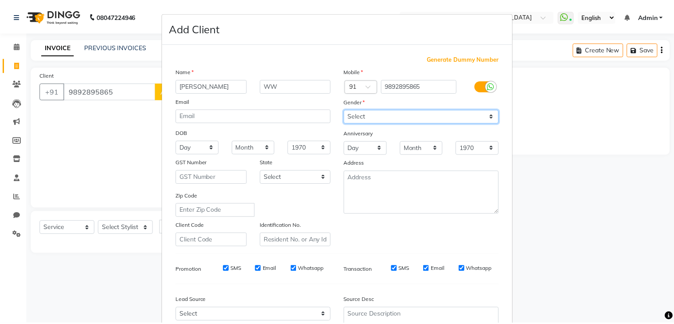
scroll to position [90, 0]
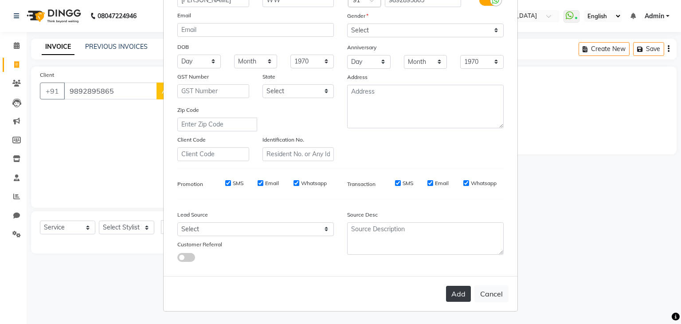
click at [465, 296] on button "Add" at bounding box center [458, 293] width 25 height 16
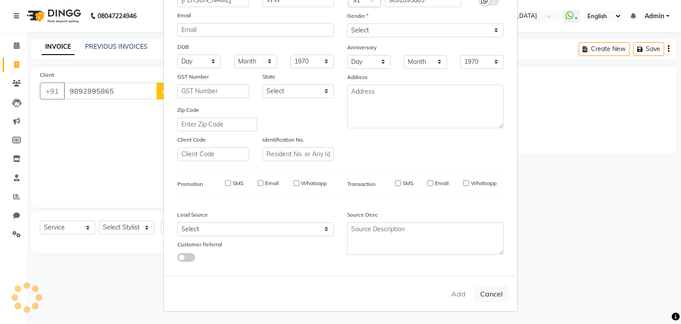
select select
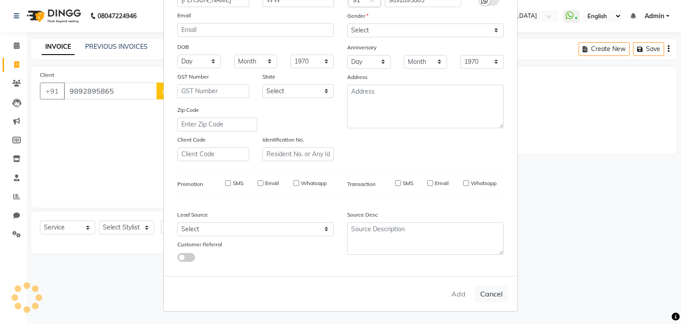
select select
checkbox input "false"
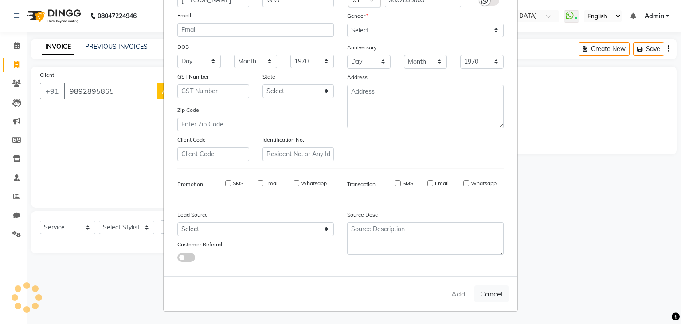
checkbox input "false"
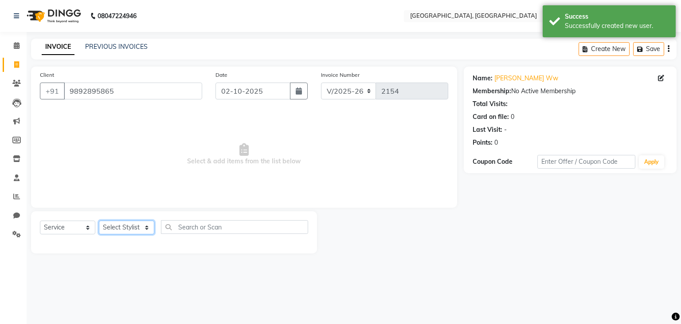
click at [128, 230] on select "Select Stylist Aarti paswan Ankit Arjun Athing Femita [PERSON_NAME] [PERSON_NAM…" at bounding box center [126, 227] width 55 height 14
select select "71944"
click at [99, 221] on select "Select Stylist Aarti paswan Ankit Arjun Athing Femita [PERSON_NAME] [PERSON_NAM…" at bounding box center [126, 227] width 55 height 14
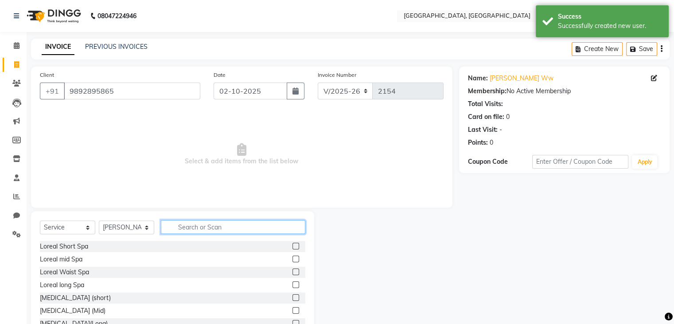
click at [179, 228] on input "text" at bounding box center [233, 227] width 145 height 14
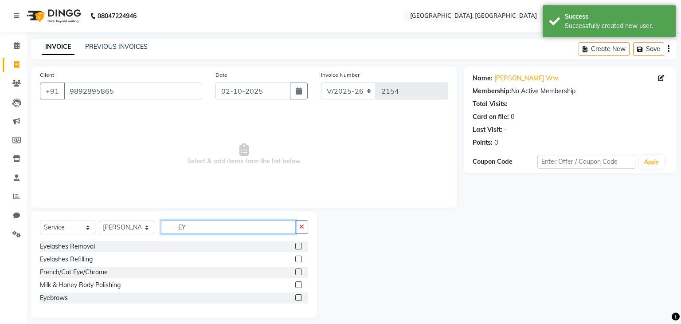
type input "E"
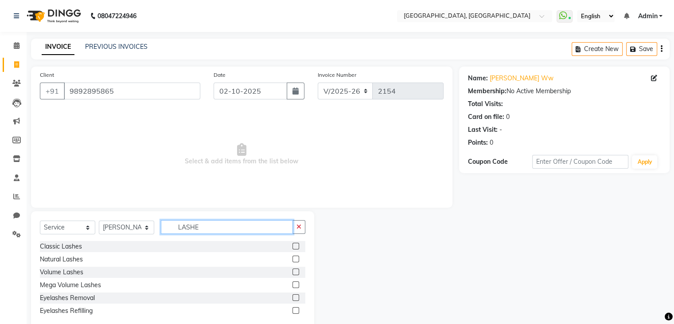
type input "LASHE"
click at [295, 270] on label at bounding box center [296, 271] width 7 height 7
click at [295, 270] on input "checkbox" at bounding box center [296, 272] width 6 height 6
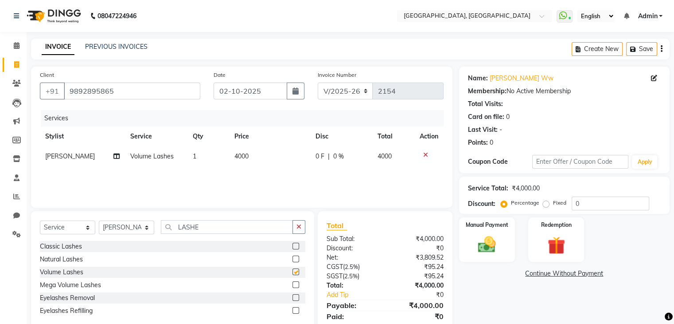
checkbox input "false"
click at [287, 151] on td "4000" at bounding box center [269, 156] width 81 height 20
select select "71944"
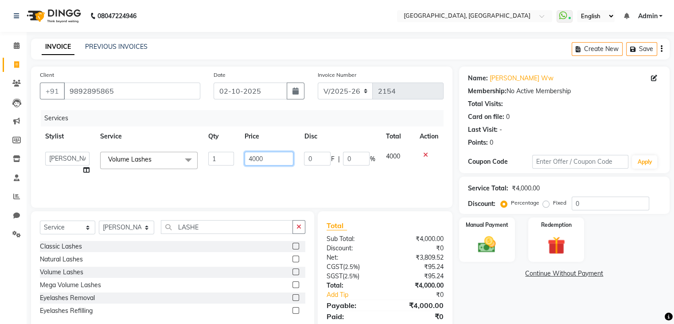
click at [255, 159] on input "4000" at bounding box center [269, 159] width 49 height 14
type input "3500"
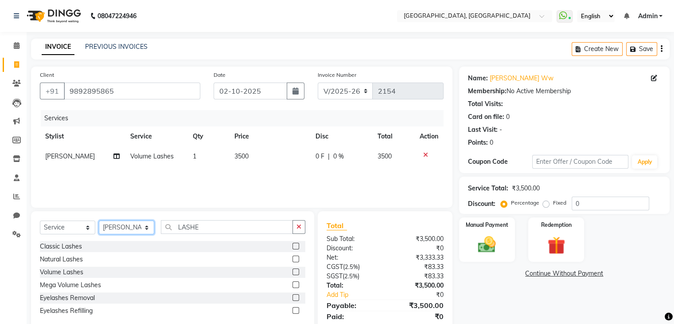
click at [129, 225] on select "Select Stylist Aarti paswan Ankit Arjun Athing Femita [PERSON_NAME] [PERSON_NAM…" at bounding box center [126, 227] width 55 height 14
select select "75784"
click at [99, 221] on select "Select Stylist Aarti paswan Ankit Arjun Athing Femita [PERSON_NAME] [PERSON_NAM…" at bounding box center [126, 227] width 55 height 14
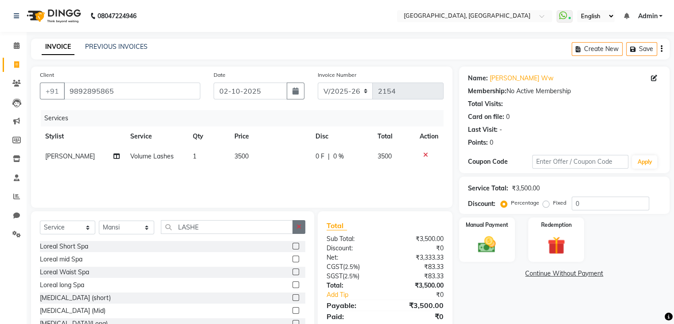
click at [297, 227] on icon "button" at bounding box center [299, 226] width 5 height 6
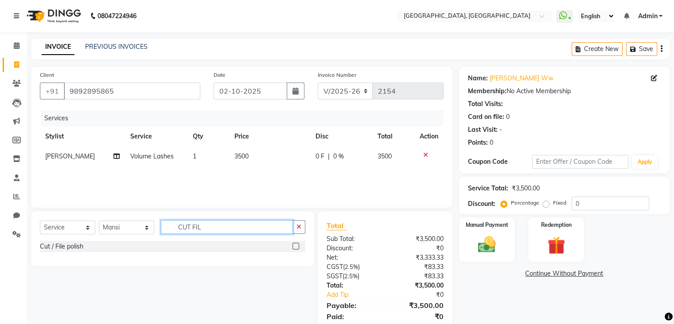
type input "CUT FIL"
click at [296, 243] on label at bounding box center [296, 245] width 7 height 7
click at [296, 243] on input "checkbox" at bounding box center [296, 246] width 6 height 6
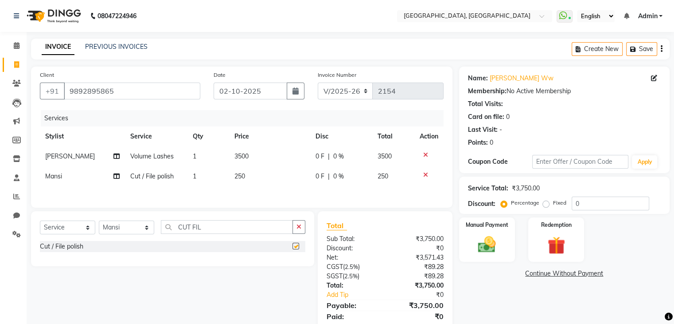
click at [278, 184] on td "250" at bounding box center [269, 176] width 81 height 20
checkbox input "false"
select select "75784"
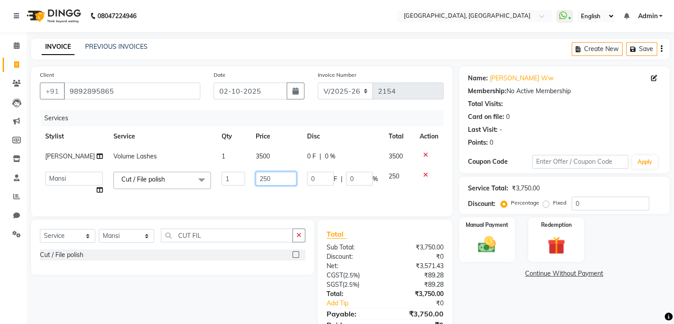
click at [288, 179] on input "250" at bounding box center [276, 179] width 41 height 14
type input "2"
type input "300"
click at [493, 257] on div "Manual Payment" at bounding box center [487, 239] width 58 height 46
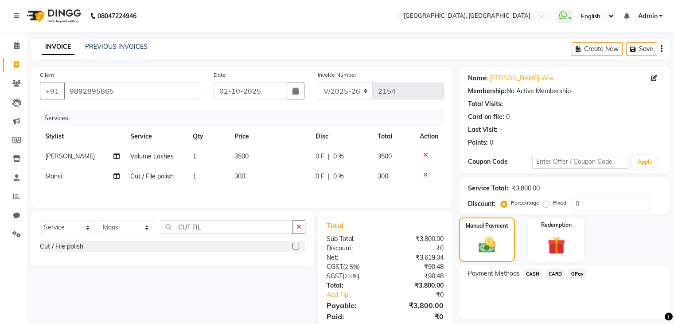
click at [536, 270] on span "CASH" at bounding box center [533, 274] width 19 height 10
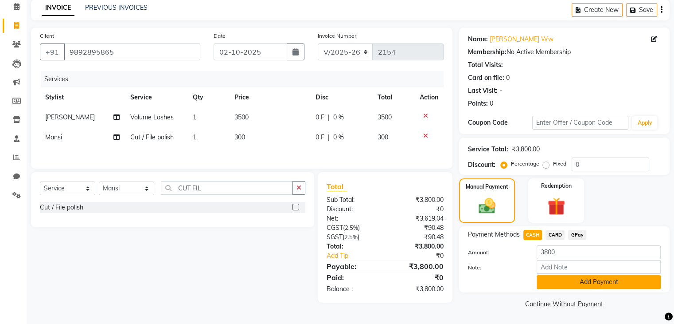
click at [547, 282] on button "Add Payment" at bounding box center [599, 282] width 124 height 14
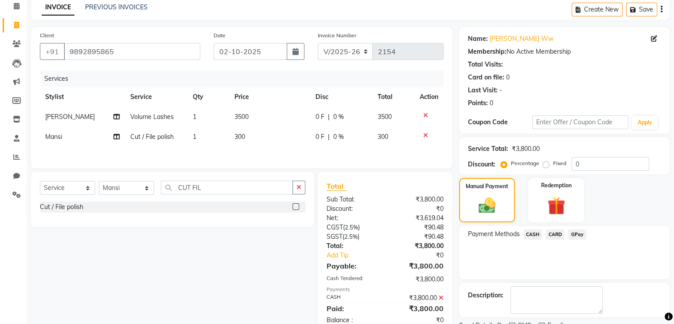
scroll to position [76, 0]
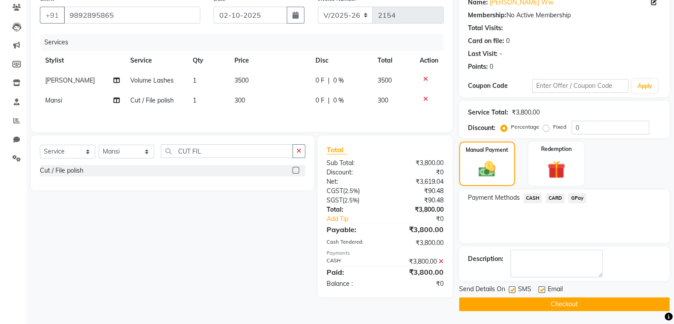
click at [534, 303] on button "Checkout" at bounding box center [564, 304] width 211 height 14
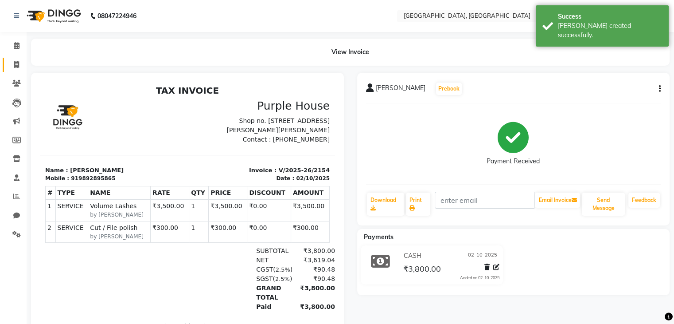
click at [16, 62] on icon at bounding box center [16, 64] width 5 height 7
select select "service"
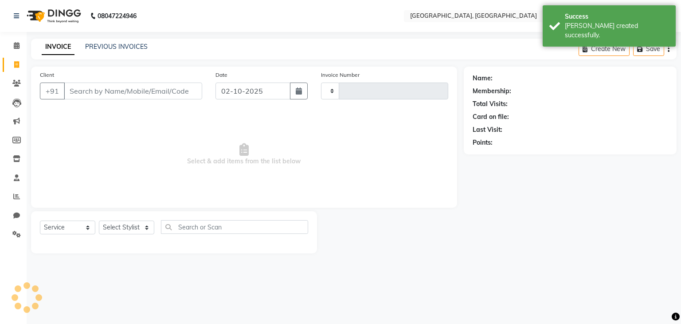
type input "2155"
select select "6682"
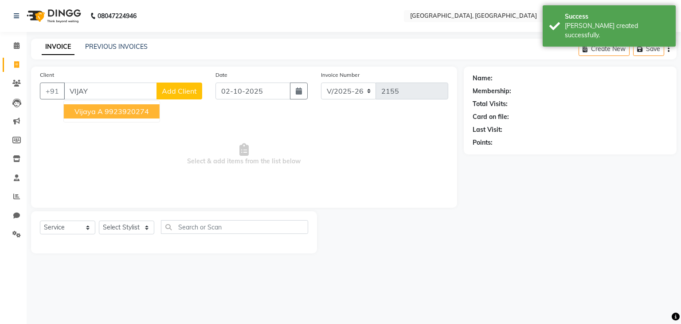
click at [97, 111] on span "Vijaya A" at bounding box center [88, 111] width 28 height 9
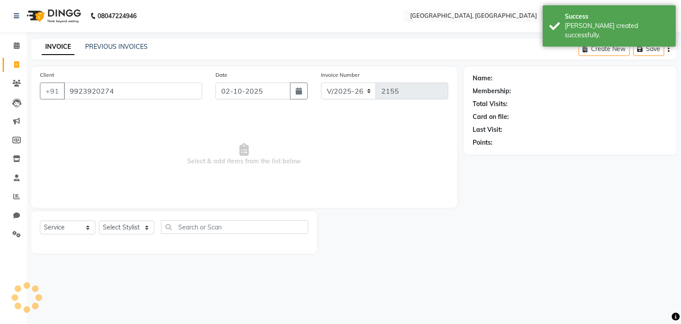
type input "9923920274"
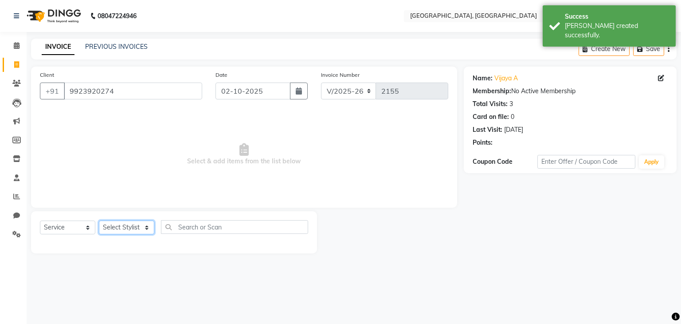
click at [118, 227] on select "Select Stylist Aarti paswan Ankit Arjun Athing Femita [PERSON_NAME] [PERSON_NAM…" at bounding box center [126, 227] width 55 height 14
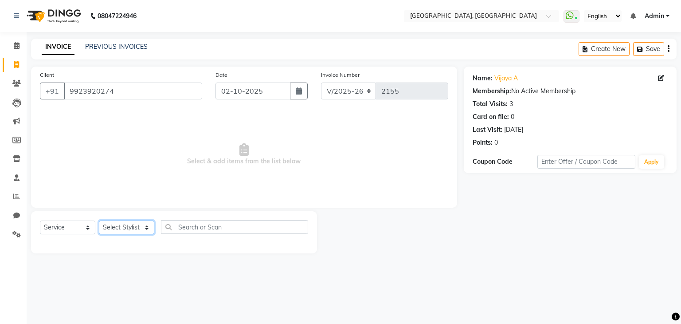
select select "67961"
click at [99, 221] on select "Select Stylist Aarti paswan Ankit Arjun Athing Femita [PERSON_NAME] [PERSON_NAM…" at bounding box center [126, 227] width 55 height 14
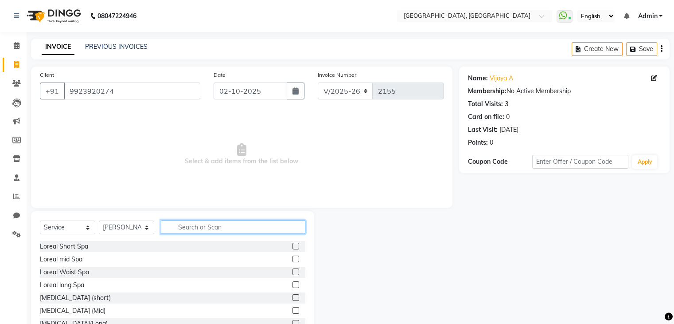
click at [192, 233] on input "text" at bounding box center [233, 227] width 145 height 14
type input "INO"
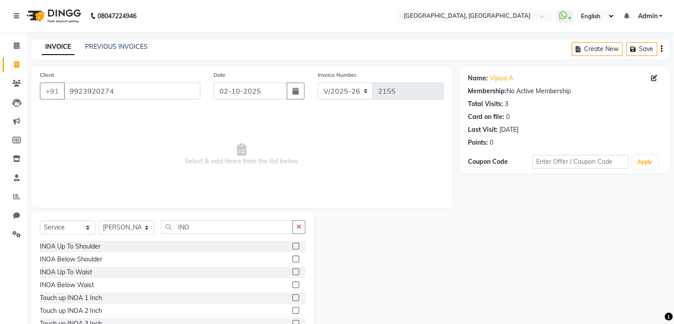
click at [293, 297] on label at bounding box center [296, 297] width 7 height 7
click at [293, 297] on input "checkbox" at bounding box center [296, 298] width 6 height 6
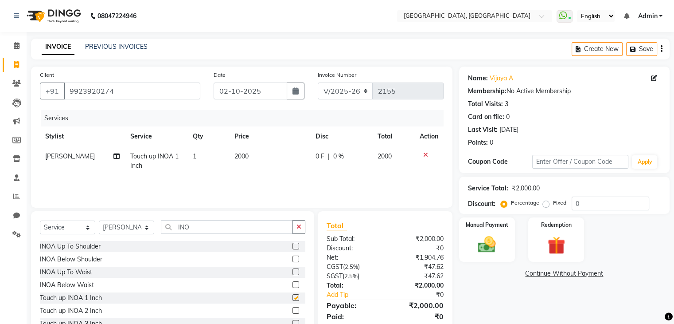
checkbox input "false"
click at [233, 152] on td "2000" at bounding box center [269, 160] width 81 height 29
select select "67961"
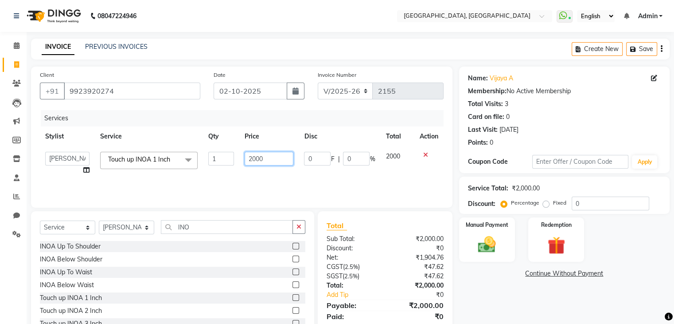
click at [257, 162] on input "2000" at bounding box center [269, 159] width 49 height 14
type input "1700"
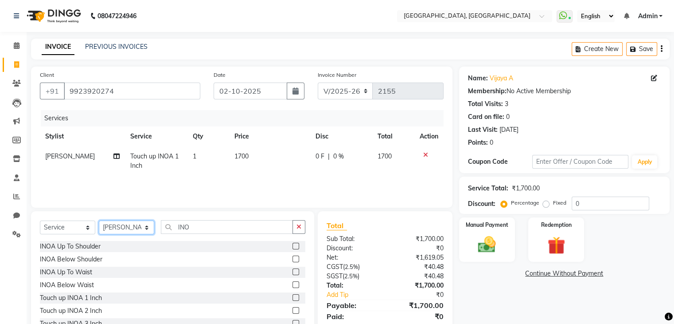
click at [131, 228] on select "Select Stylist Aarti paswan Ankit Arjun Athing Femita [PERSON_NAME] [PERSON_NAM…" at bounding box center [126, 227] width 55 height 14
select select "56705"
click at [99, 221] on select "Select Stylist Aarti paswan Ankit Arjun Athing Femita [PERSON_NAME] [PERSON_NAM…" at bounding box center [126, 227] width 55 height 14
click at [295, 234] on div "Select Service Product Membership Package Voucher Prepaid Gift Card Select Styl…" at bounding box center [173, 230] width 266 height 21
click at [294, 227] on button "button" at bounding box center [299, 227] width 13 height 14
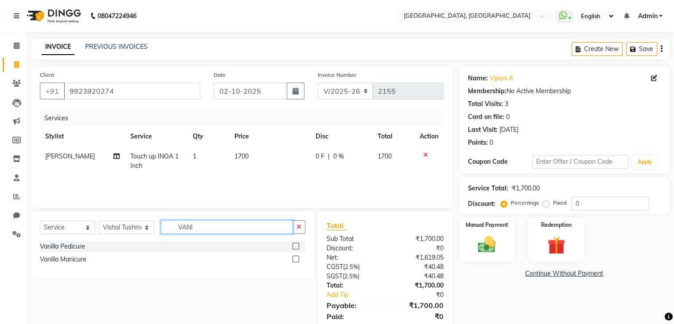
type input "VANI"
click at [298, 246] on label at bounding box center [296, 245] width 7 height 7
click at [298, 246] on input "checkbox" at bounding box center [296, 246] width 6 height 6
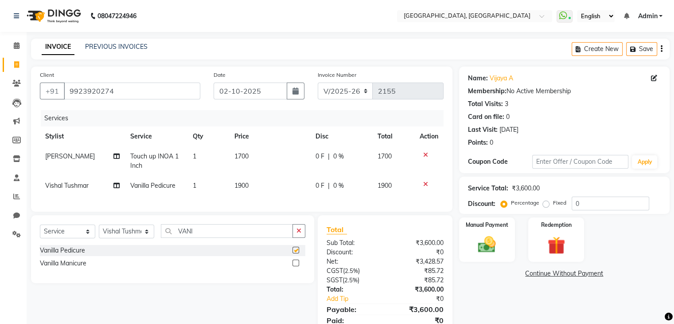
click at [278, 194] on td "1900" at bounding box center [269, 186] width 81 height 20
click at [278, 192] on td "1900" at bounding box center [269, 186] width 81 height 20
checkbox input "false"
select select "56705"
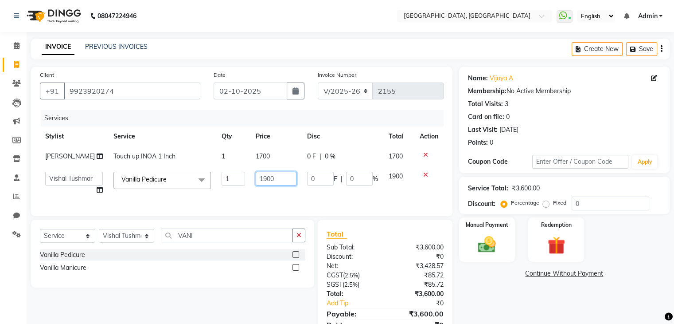
click at [287, 177] on input "1900" at bounding box center [276, 179] width 41 height 14
type input "1700"
click at [304, 245] on div "Select Service Product Membership Package Voucher Prepaid Gift Card Select Styl…" at bounding box center [173, 238] width 266 height 21
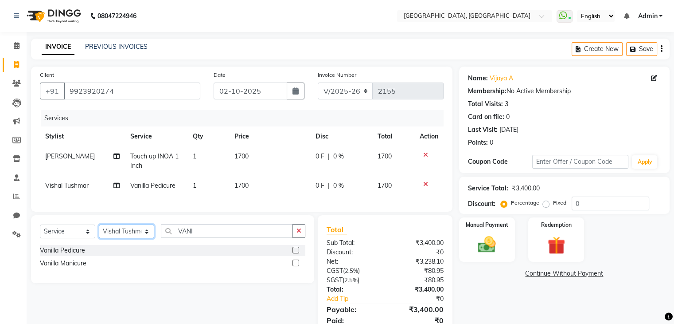
click at [144, 238] on select "Select Stylist Aarti paswan Ankit Arjun Athing Femita [PERSON_NAME] [PERSON_NAM…" at bounding box center [126, 231] width 55 height 14
select select "52150"
click at [99, 232] on select "Select Stylist Aarti paswan Ankit Arjun Athing Femita [PERSON_NAME] [PERSON_NAM…" at bounding box center [126, 231] width 55 height 14
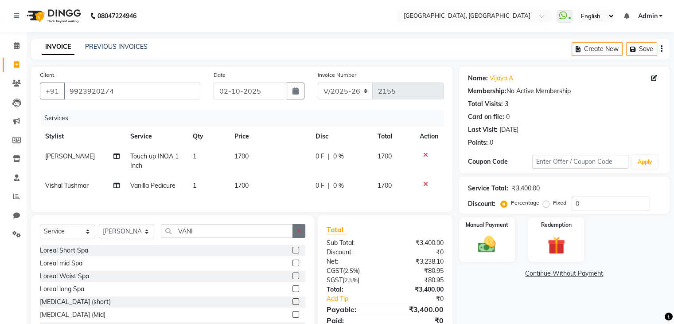
click at [298, 234] on icon "button" at bounding box center [299, 230] width 5 height 6
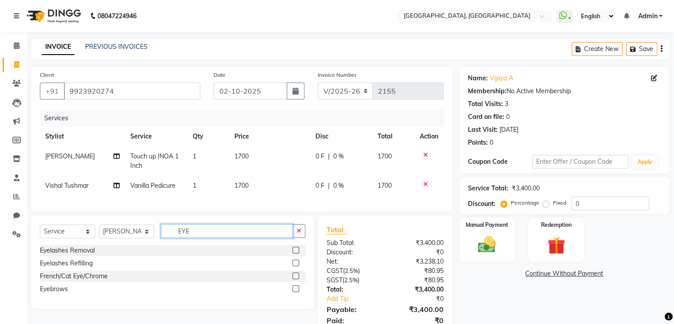
type input "EYE"
click at [296, 292] on label at bounding box center [296, 288] width 7 height 7
click at [296, 292] on input "checkbox" at bounding box center [296, 289] width 6 height 6
checkbox input "true"
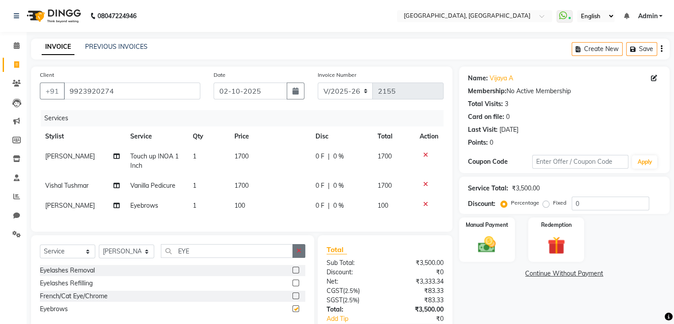
click at [302, 258] on button "button" at bounding box center [299, 251] width 13 height 14
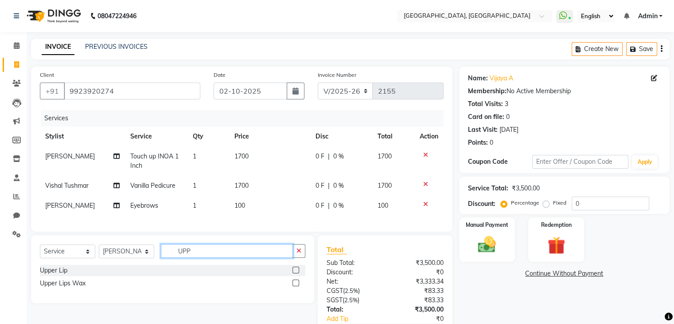
type input "UPP"
click at [296, 273] on label at bounding box center [296, 269] width 7 height 7
click at [296, 273] on input "checkbox" at bounding box center [296, 270] width 6 height 6
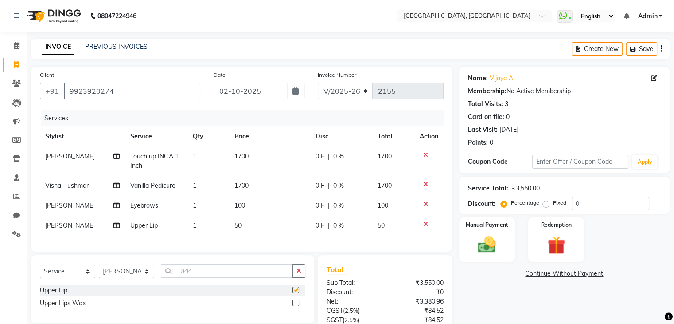
checkbox input "false"
click at [498, 241] on img at bounding box center [487, 244] width 30 height 21
click at [559, 273] on span "CARD" at bounding box center [555, 274] width 19 height 10
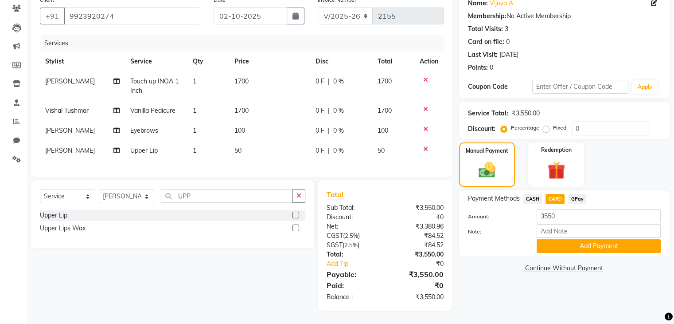
click at [569, 271] on div "Name: [PERSON_NAME] A Membership: No Active Membership Total Visits: 3 Card on …" at bounding box center [567, 151] width 217 height 319
click at [578, 241] on button "Add Payment" at bounding box center [599, 246] width 124 height 14
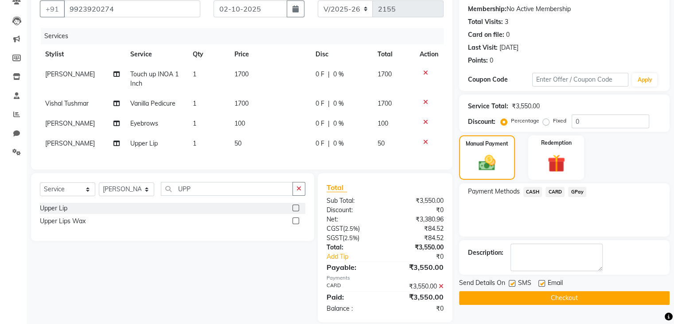
scroll to position [101, 0]
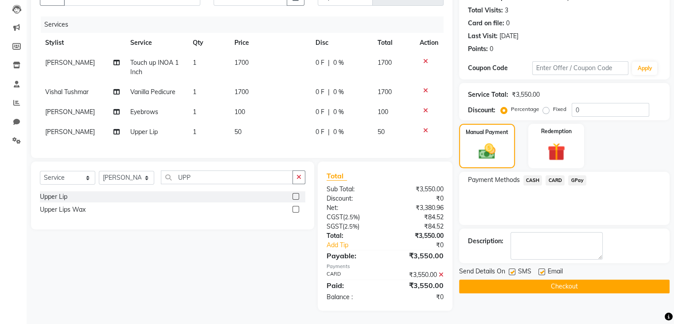
click at [538, 285] on button "Checkout" at bounding box center [564, 286] width 211 height 14
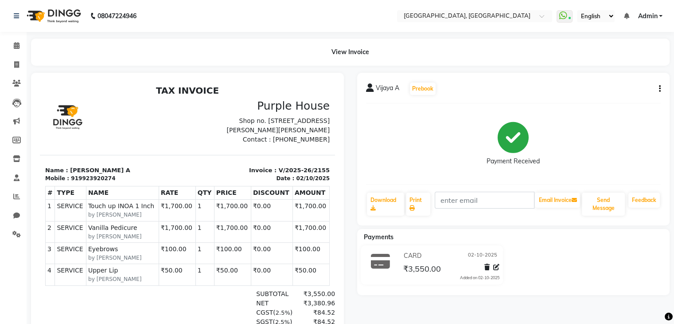
click at [8, 56] on li "Invoice" at bounding box center [13, 64] width 27 height 19
click at [13, 66] on span at bounding box center [17, 65] width 16 height 10
select select "6682"
select select "service"
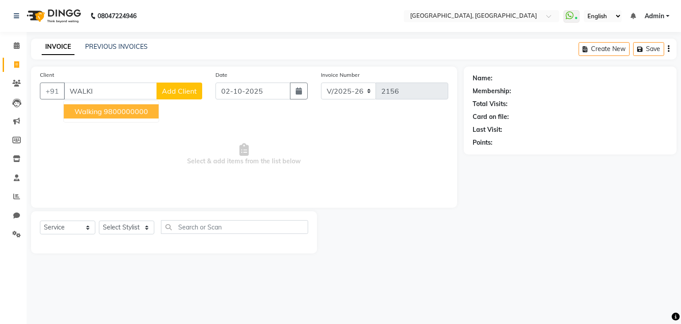
click at [113, 115] on ngb-highlight "9800000000" at bounding box center [126, 111] width 44 height 9
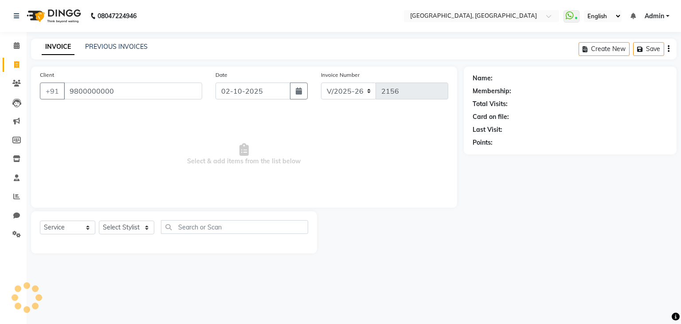
type input "9800000000"
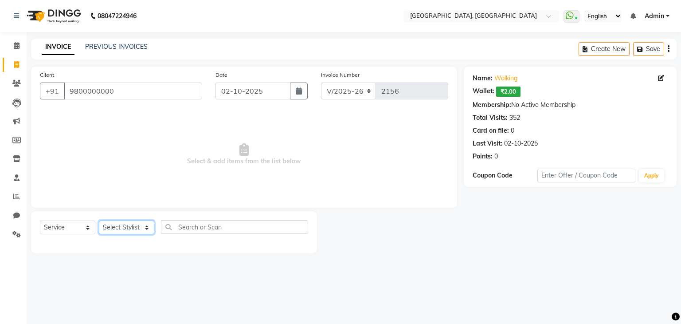
click at [124, 232] on select "Select Stylist Aarti paswan Ankit Arjun Athing Femita [PERSON_NAME] [PERSON_NAM…" at bounding box center [126, 227] width 55 height 14
select select "68292"
click at [99, 221] on select "Select Stylist Aarti paswan Ankit Arjun Athing Femita [PERSON_NAME] [PERSON_NAM…" at bounding box center [126, 227] width 55 height 14
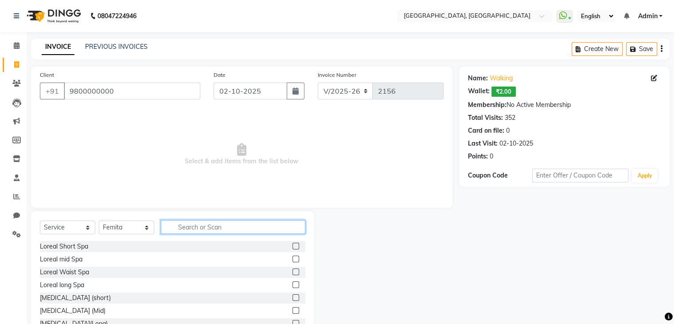
click at [189, 225] on input "text" at bounding box center [233, 227] width 145 height 14
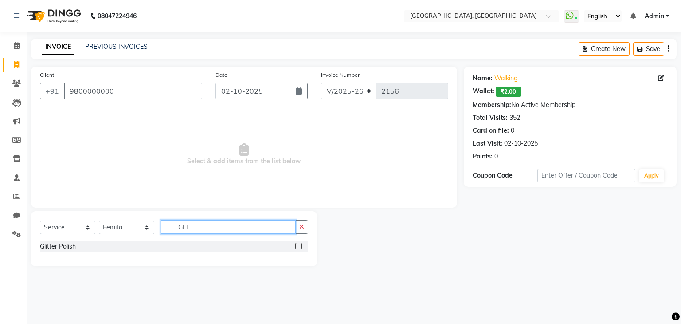
type input "GLI"
click at [296, 243] on label at bounding box center [298, 245] width 7 height 7
click at [296, 243] on input "checkbox" at bounding box center [298, 246] width 6 height 6
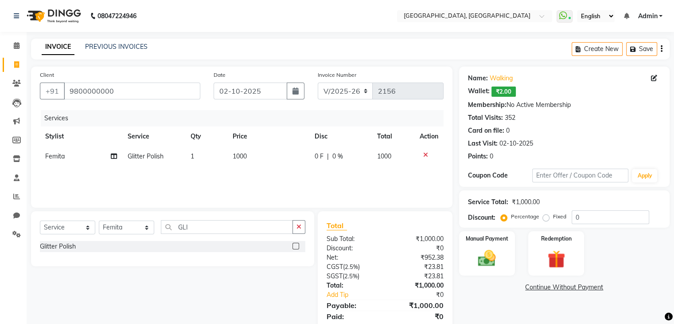
click at [296, 243] on label at bounding box center [296, 245] width 7 height 7
click at [296, 243] on input "checkbox" at bounding box center [296, 246] width 6 height 6
click at [296, 247] on label at bounding box center [296, 245] width 7 height 7
click at [296, 247] on input "checkbox" at bounding box center [296, 246] width 6 height 6
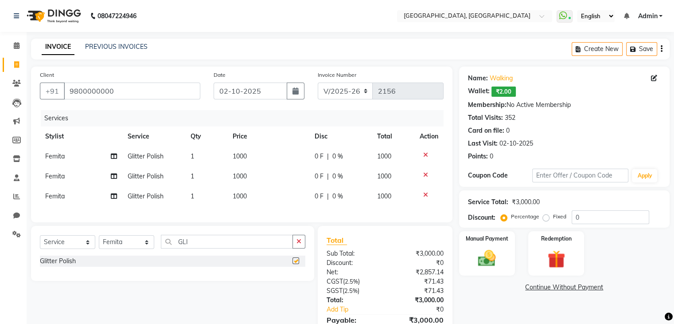
checkbox input "false"
click at [72, 178] on td "Femita" at bounding box center [81, 176] width 82 height 20
select select "68292"
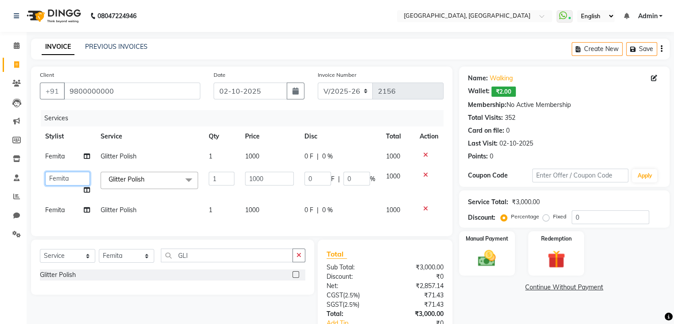
click at [72, 178] on select "[PERSON_NAME] Arjun Athing Femita [PERSON_NAME] [PERSON_NAME] [PERSON_NAME] [PE…" at bounding box center [67, 179] width 45 height 14
select select "56705"
click at [55, 213] on span "Femita" at bounding box center [55, 210] width 20 height 8
select select "68292"
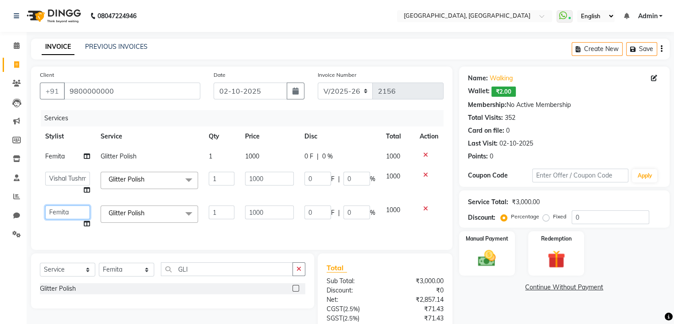
click at [55, 213] on select "[PERSON_NAME] Arjun Athing Femita [PERSON_NAME] [PERSON_NAME] [PERSON_NAME] [PE…" at bounding box center [67, 212] width 45 height 14
select select "52152"
click at [500, 249] on img at bounding box center [487, 258] width 30 height 21
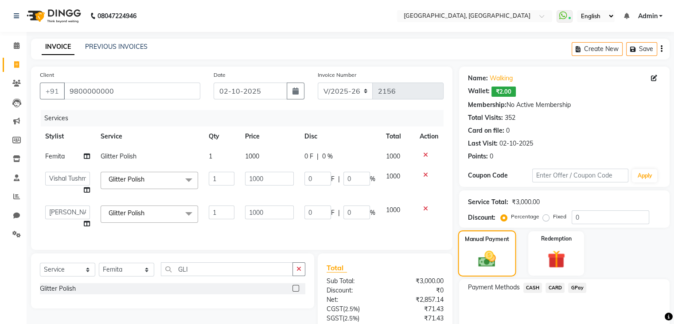
scroll to position [80, 0]
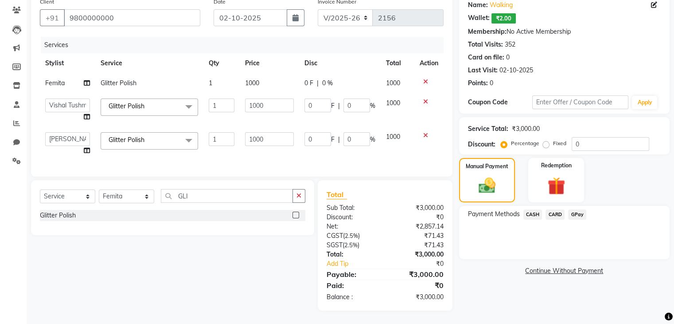
click at [527, 209] on span "CASH" at bounding box center [533, 214] width 19 height 10
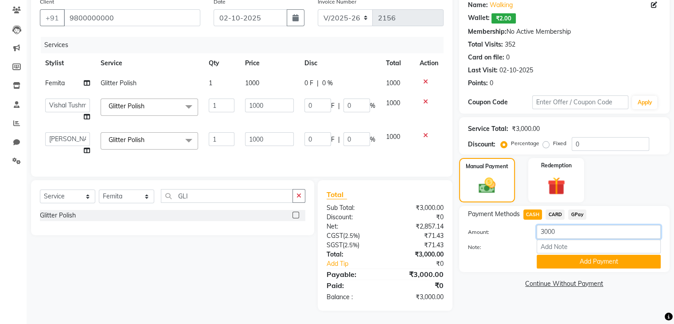
click at [548, 226] on input "3000" at bounding box center [599, 232] width 124 height 14
type input "1000"
click at [563, 254] on button "Add Payment" at bounding box center [599, 261] width 124 height 14
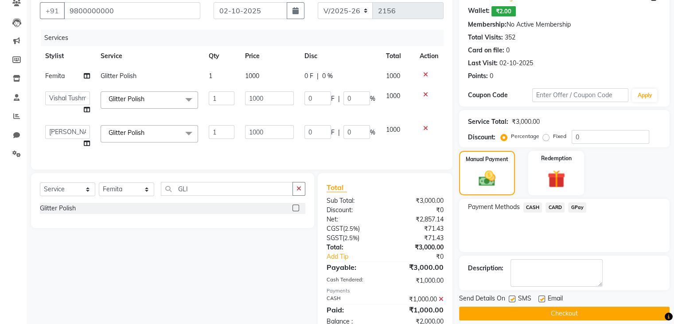
click at [573, 208] on span "GPay" at bounding box center [577, 207] width 18 height 10
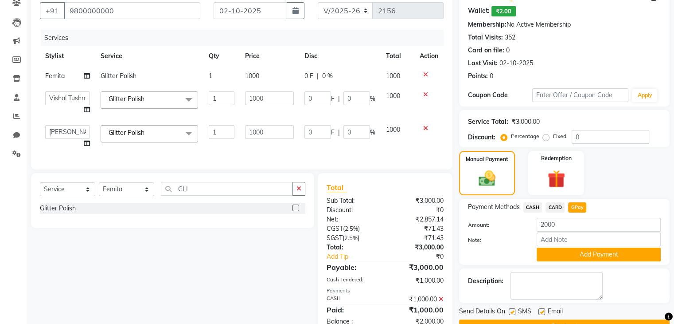
click at [561, 262] on div "Payment Methods CASH CARD GPay Amount: 2000 Note: Add Payment" at bounding box center [564, 232] width 211 height 66
click at [561, 261] on button "Add Payment" at bounding box center [599, 254] width 124 height 14
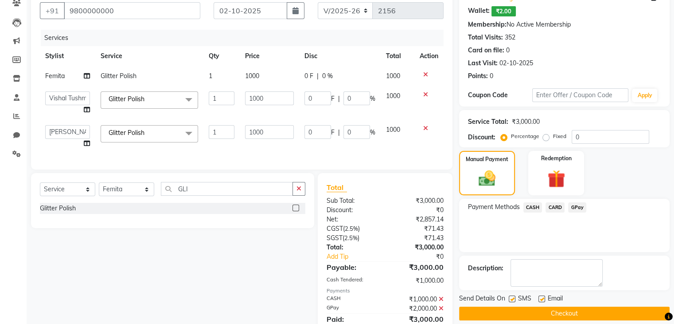
scroll to position [121, 0]
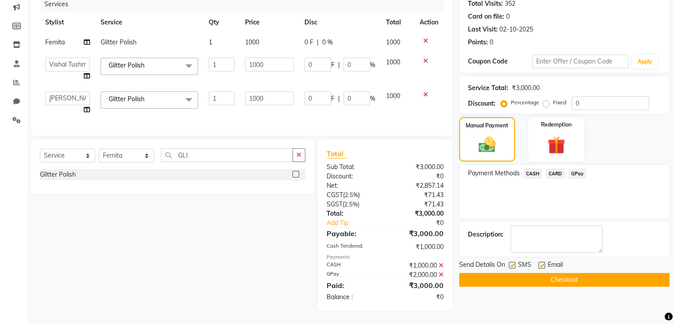
click at [557, 274] on button "Checkout" at bounding box center [564, 280] width 211 height 14
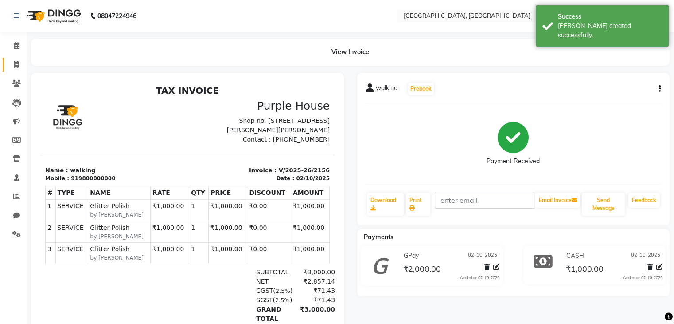
click at [6, 62] on link "Invoice" at bounding box center [13, 65] width 21 height 15
select select "6682"
select select "service"
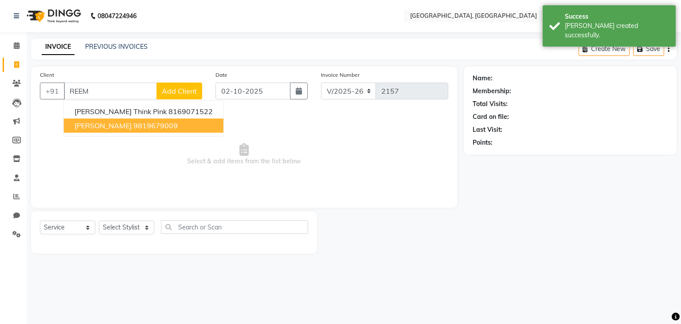
click at [103, 130] on span "[PERSON_NAME]" at bounding box center [102, 125] width 57 height 9
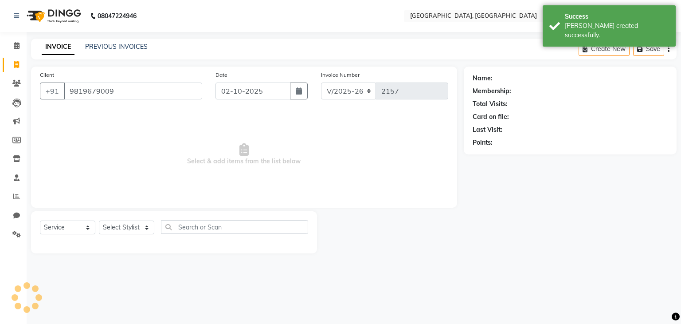
type input "9819679009"
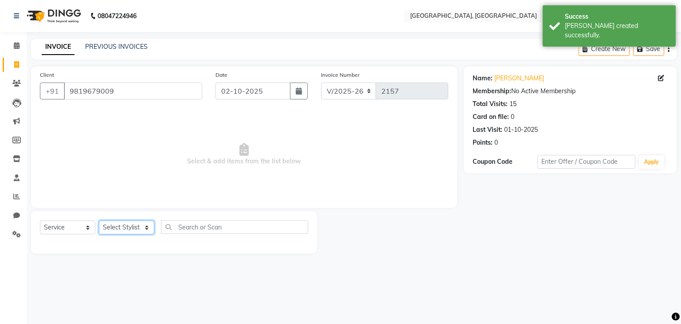
click at [119, 229] on select "Select Stylist Aarti paswan Ankit Arjun Athing Femita [PERSON_NAME] [PERSON_NAM…" at bounding box center [126, 227] width 55 height 14
select select "52150"
click at [99, 221] on select "Select Stylist Aarti paswan Ankit Arjun Athing Femita [PERSON_NAME] [PERSON_NAM…" at bounding box center [126, 227] width 55 height 14
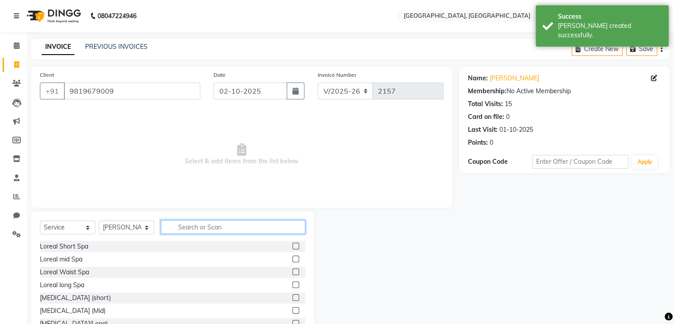
click at [180, 224] on input "text" at bounding box center [233, 227] width 145 height 14
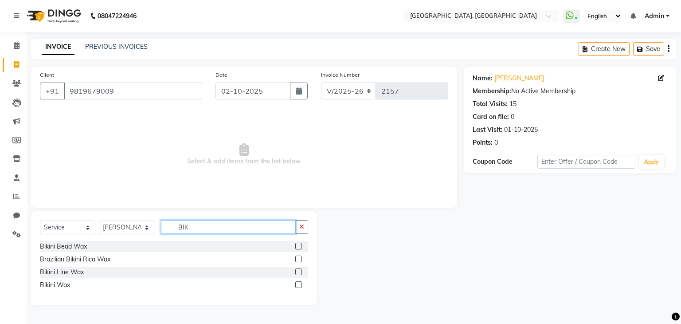
type input "BIK"
click at [300, 243] on label at bounding box center [298, 245] width 7 height 7
click at [300, 243] on input "checkbox" at bounding box center [298, 246] width 6 height 6
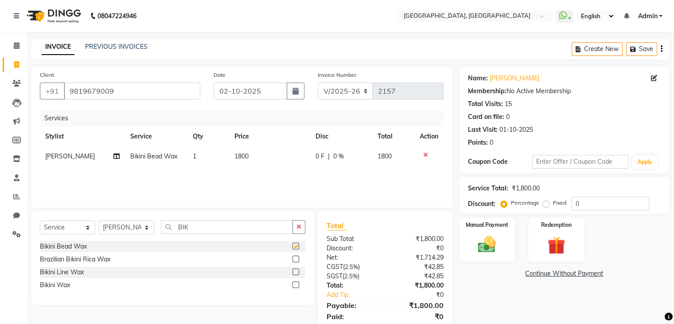
checkbox input "false"
click at [141, 227] on select "Select Stylist Aarti paswan Ankit Arjun Athing Femita [PERSON_NAME] [PERSON_NAM…" at bounding box center [126, 227] width 55 height 14
select select "75784"
click at [99, 221] on select "Select Stylist Aarti paswan Ankit Arjun Athing Femita [PERSON_NAME] [PERSON_NAM…" at bounding box center [126, 227] width 55 height 14
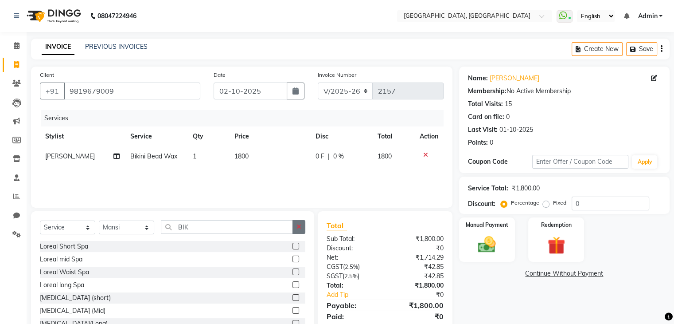
click at [300, 229] on icon "button" at bounding box center [299, 226] width 5 height 6
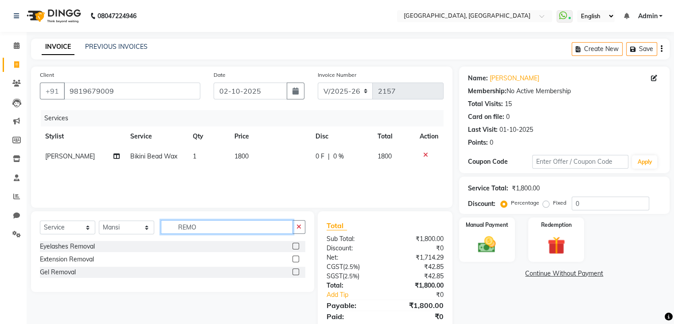
type input "REMO"
click at [298, 272] on label at bounding box center [296, 271] width 7 height 7
click at [298, 272] on input "checkbox" at bounding box center [296, 272] width 6 height 6
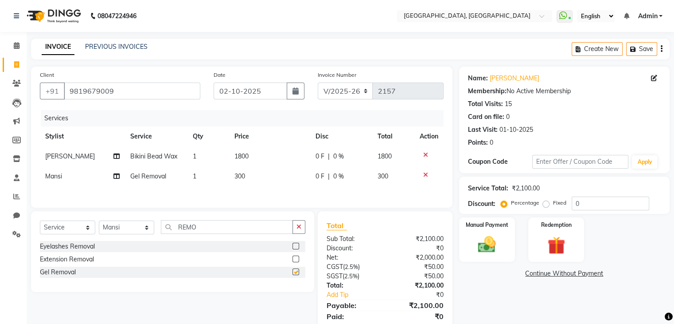
checkbox input "false"
click at [245, 160] on td "1800" at bounding box center [269, 156] width 81 height 20
select select "52150"
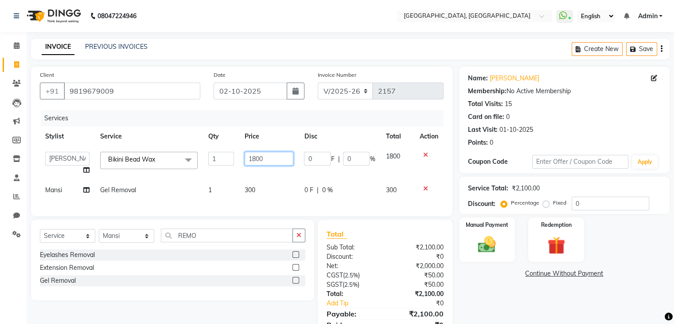
click at [255, 160] on input "1800" at bounding box center [269, 159] width 49 height 14
type input "1700"
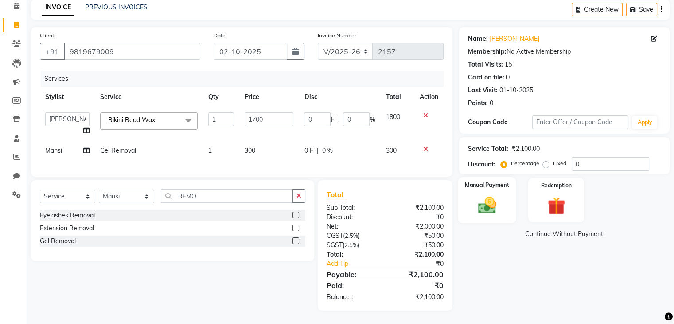
click at [514, 202] on div "Manual Payment" at bounding box center [487, 200] width 58 height 46
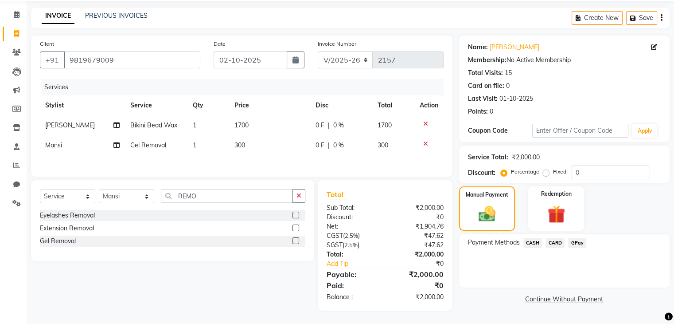
click at [540, 238] on span "CASH" at bounding box center [533, 243] width 19 height 10
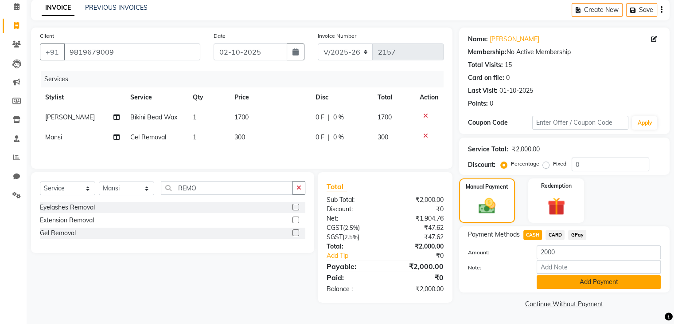
click at [549, 278] on button "Add Payment" at bounding box center [599, 282] width 124 height 14
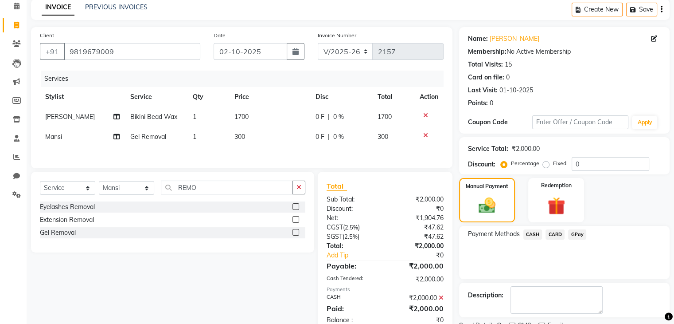
scroll to position [76, 0]
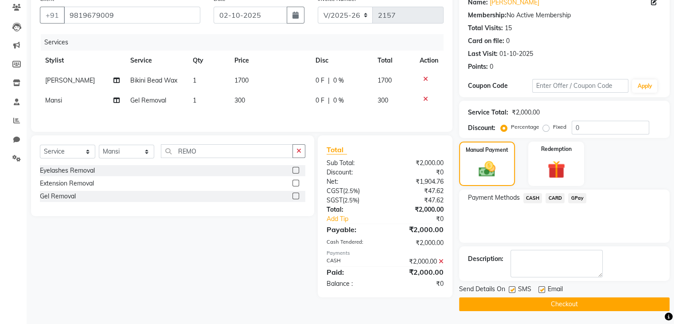
click at [512, 289] on label at bounding box center [512, 289] width 7 height 7
click at [512, 289] on input "checkbox" at bounding box center [512, 290] width 6 height 6
checkbox input "false"
click at [514, 307] on button "Checkout" at bounding box center [564, 304] width 211 height 14
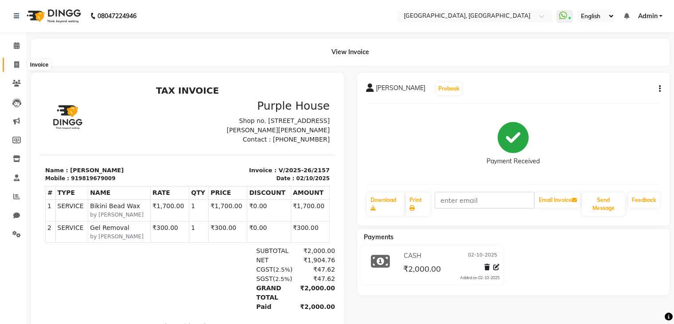
click at [9, 64] on span at bounding box center [17, 65] width 16 height 10
select select "6682"
select select "service"
